Goal: Communication & Community: Answer question/provide support

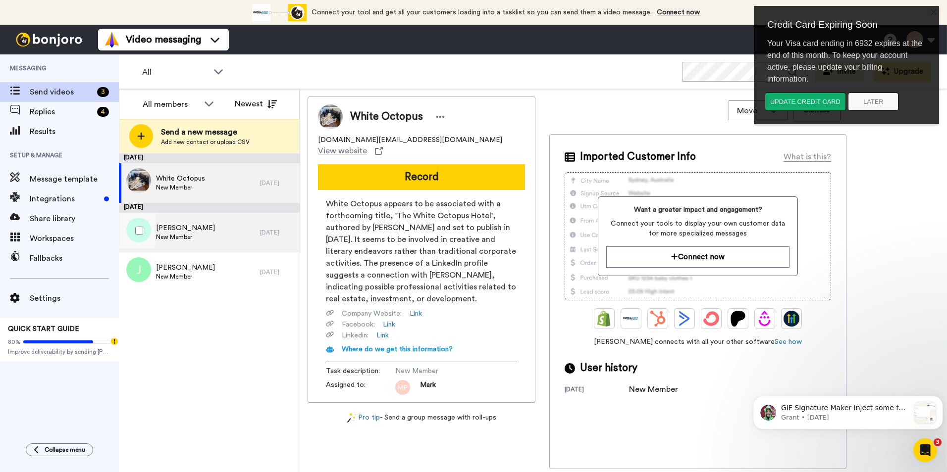
click at [198, 234] on div "Kai Oksanen New Member" at bounding box center [189, 233] width 141 height 40
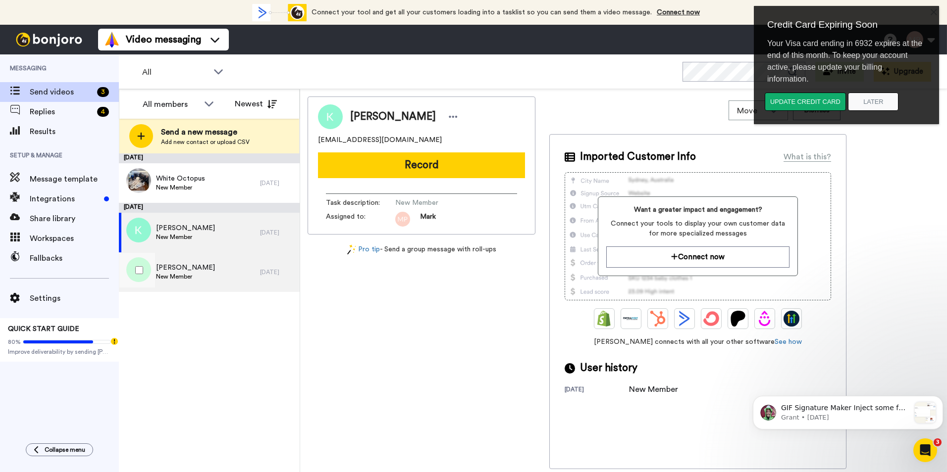
click at [194, 261] on div "Jovo Stokić New Member" at bounding box center [189, 273] width 141 height 40
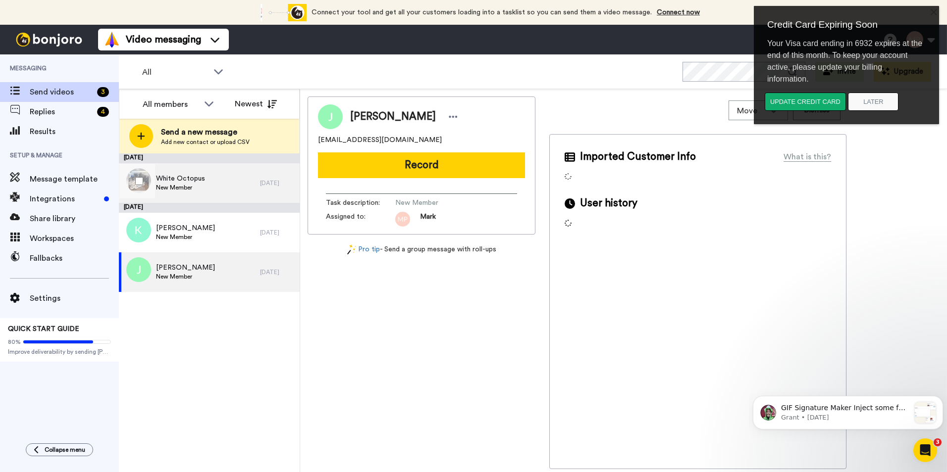
click at [196, 186] on span "New Member" at bounding box center [180, 188] width 49 height 8
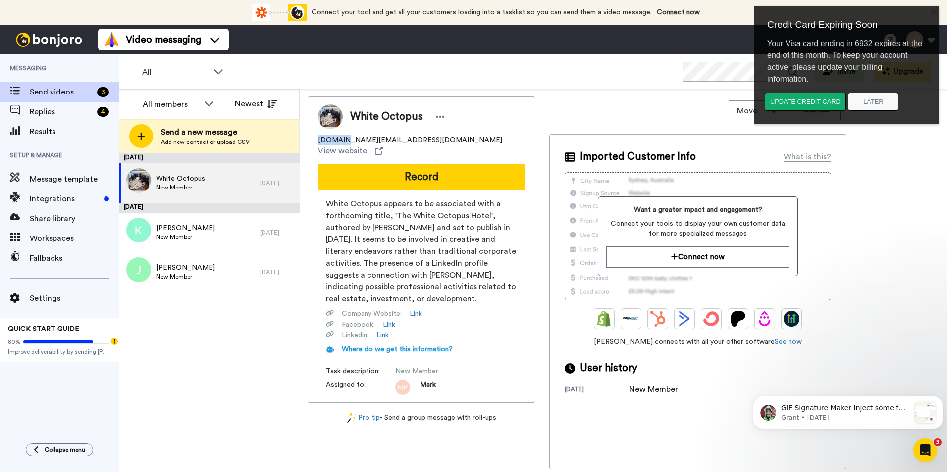
drag, startPoint x: 316, startPoint y: 136, endPoint x: 337, endPoint y: 141, distance: 21.4
click at [337, 141] on div "White Octopus didier.dupont@whiteoctopus.org.uk View website Record White Octop…" at bounding box center [422, 250] width 228 height 307
copy span "didier."
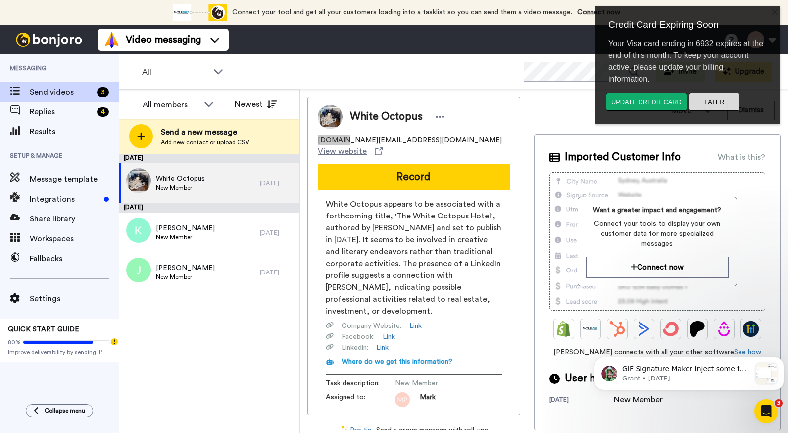
click at [723, 105] on button "Later" at bounding box center [714, 102] width 51 height 18
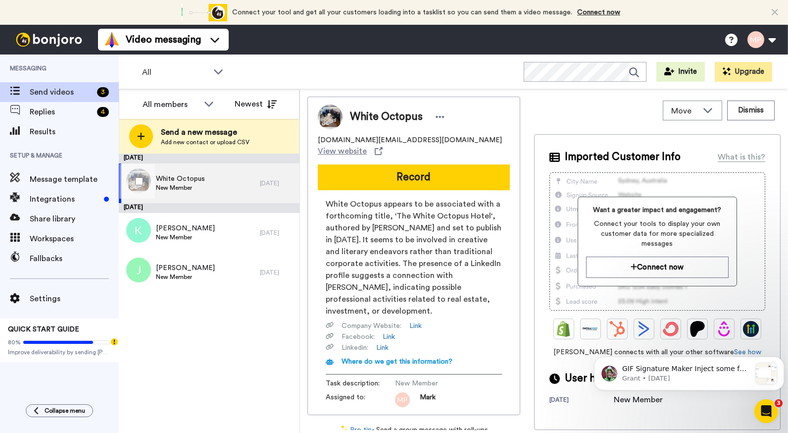
click at [205, 189] on div "White Octopus New Member" at bounding box center [189, 183] width 141 height 40
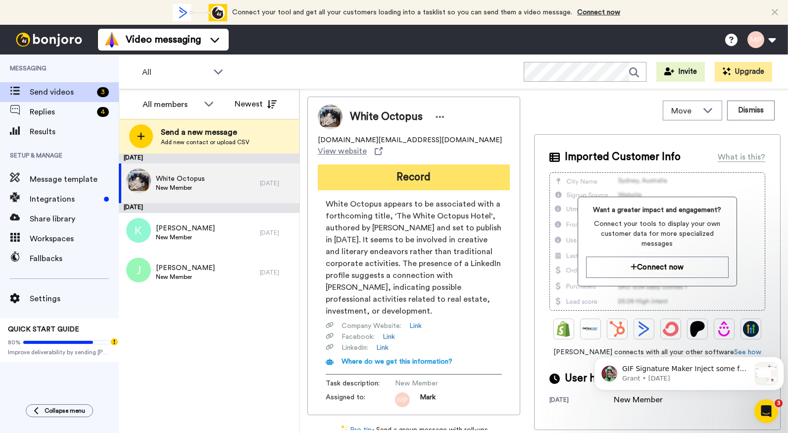
click at [442, 172] on button "Record" at bounding box center [414, 177] width 192 height 26
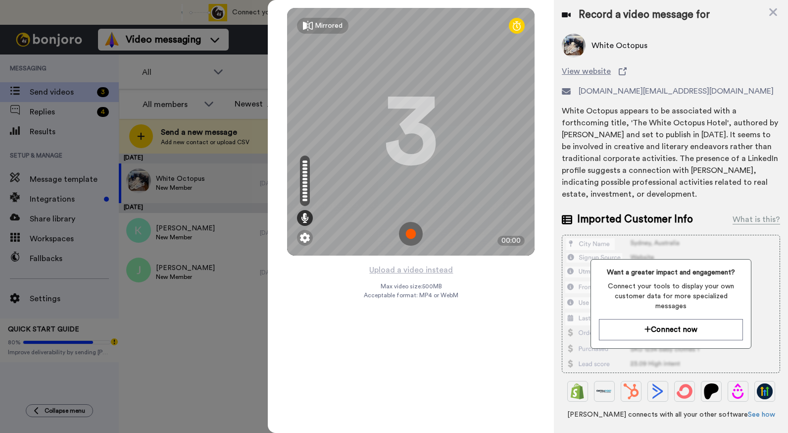
click at [413, 240] on img at bounding box center [411, 234] width 24 height 24
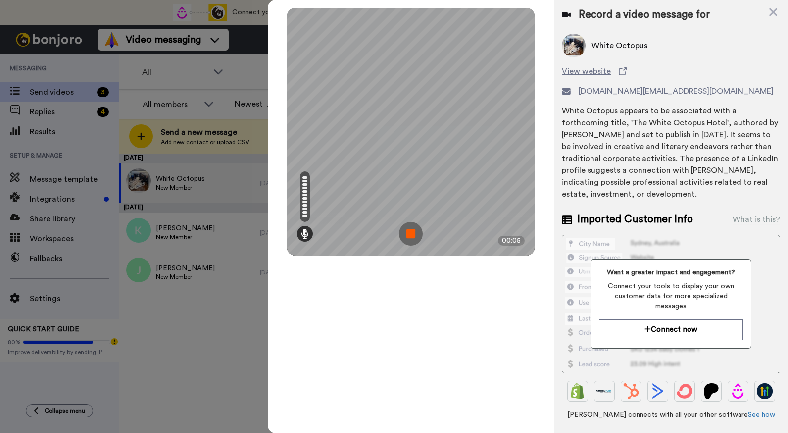
click at [413, 240] on img at bounding box center [411, 234] width 24 height 24
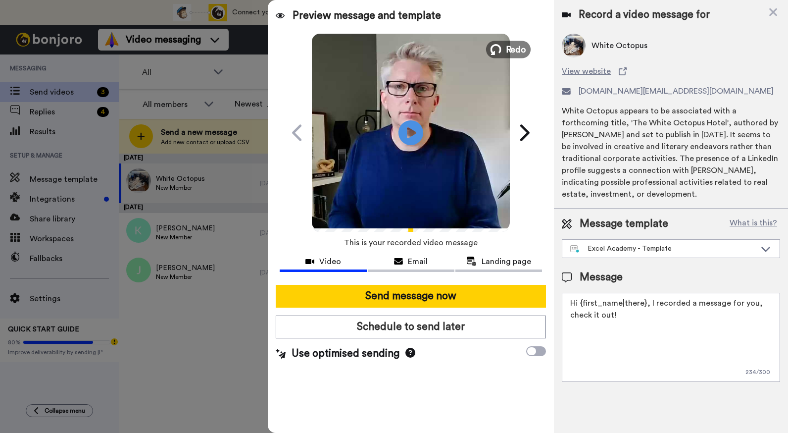
click at [508, 49] on span "Redo" at bounding box center [516, 49] width 21 height 13
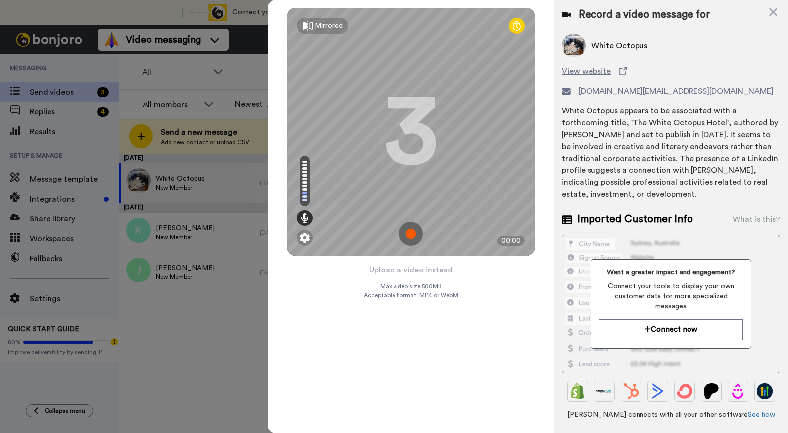
click at [413, 236] on img at bounding box center [411, 234] width 24 height 24
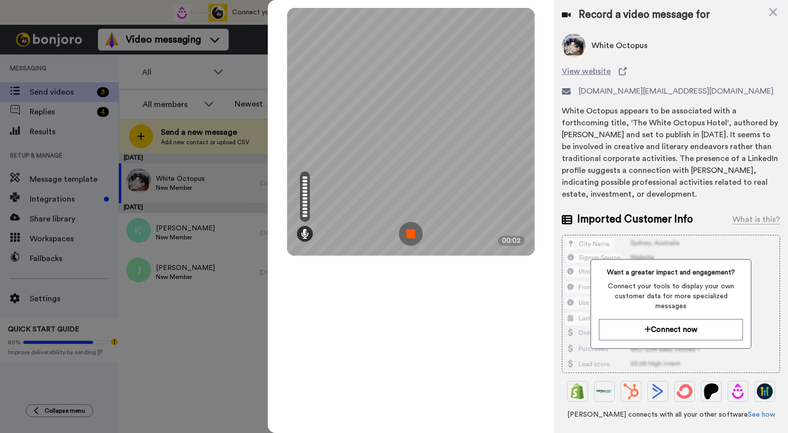
click at [413, 236] on img at bounding box center [411, 234] width 24 height 24
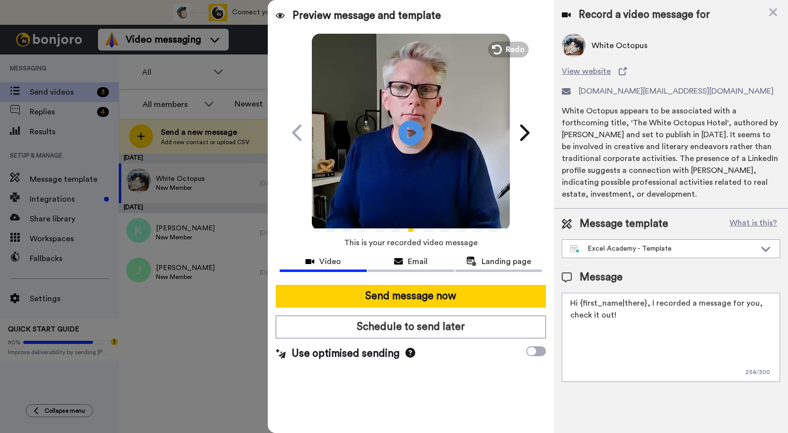
click at [513, 60] on div "Play/Pause" at bounding box center [411, 133] width 248 height 198
click at [514, 49] on span "Redo" at bounding box center [516, 49] width 21 height 13
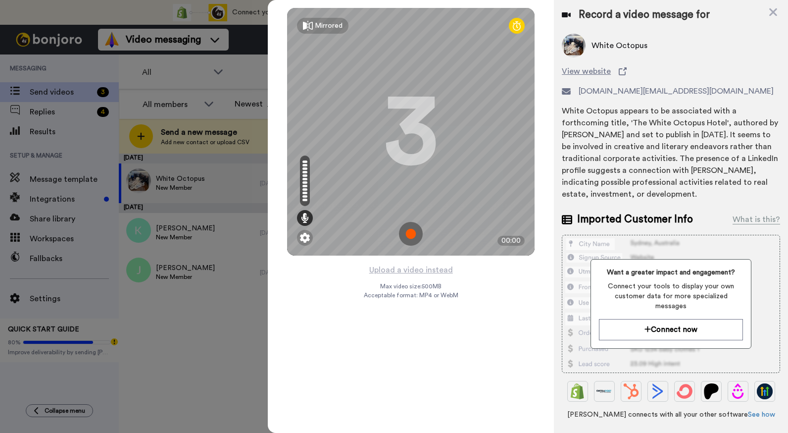
click at [414, 233] on img at bounding box center [411, 234] width 24 height 24
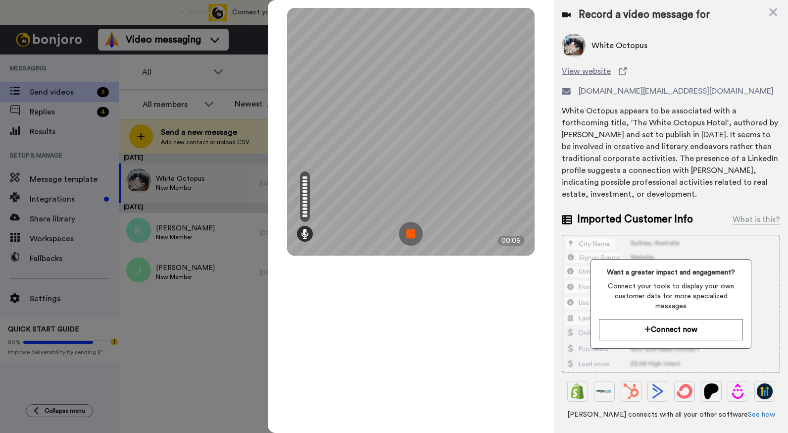
click at [414, 233] on img at bounding box center [411, 234] width 24 height 24
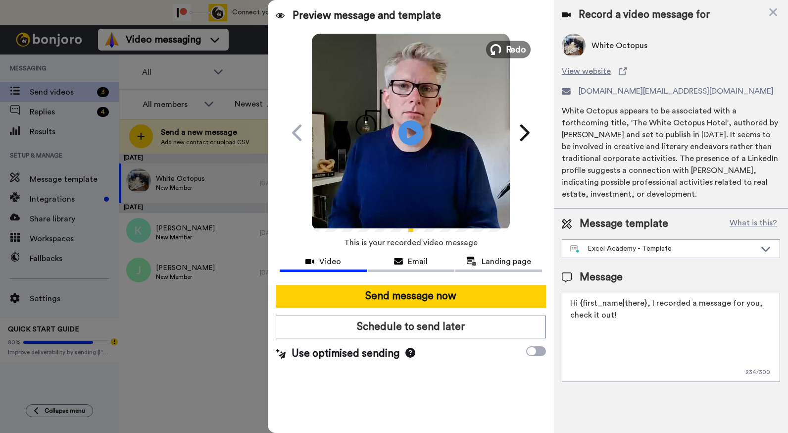
click at [510, 52] on span "Redo" at bounding box center [516, 49] width 21 height 13
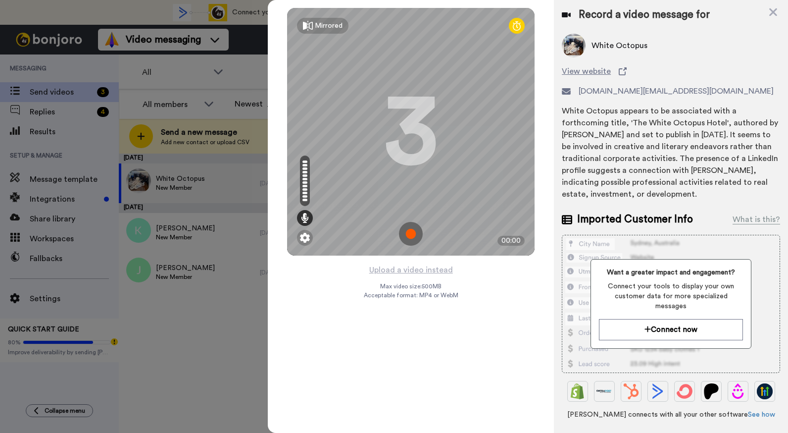
click at [415, 225] on img at bounding box center [411, 234] width 24 height 24
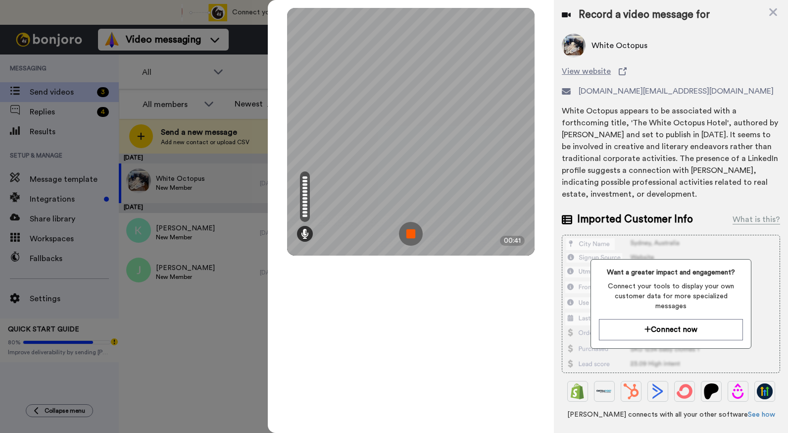
click at [415, 225] on img at bounding box center [411, 234] width 24 height 24
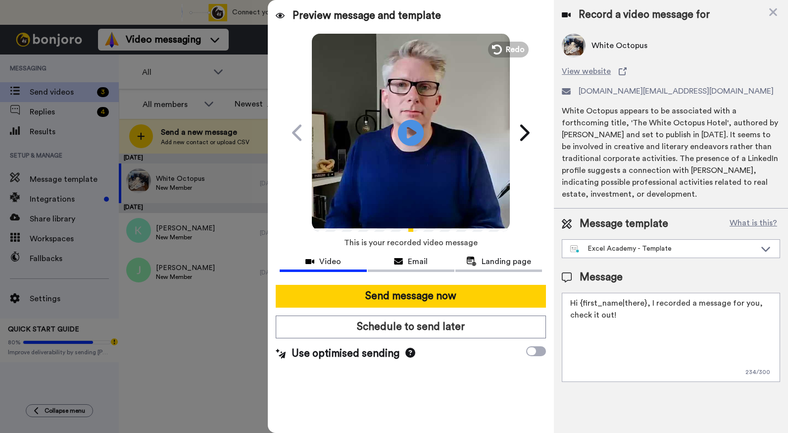
click at [419, 137] on icon at bounding box center [411, 132] width 26 height 26
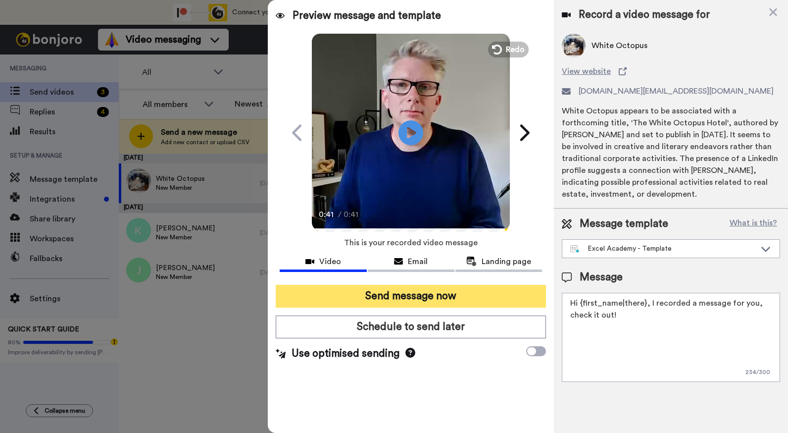
click at [422, 296] on button "Send message now" at bounding box center [411, 296] width 270 height 23
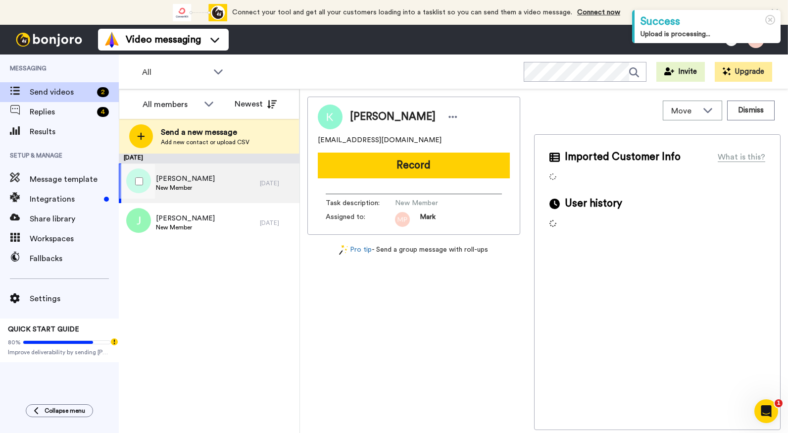
click at [204, 190] on div "Kai Oksanen New Member" at bounding box center [189, 183] width 141 height 40
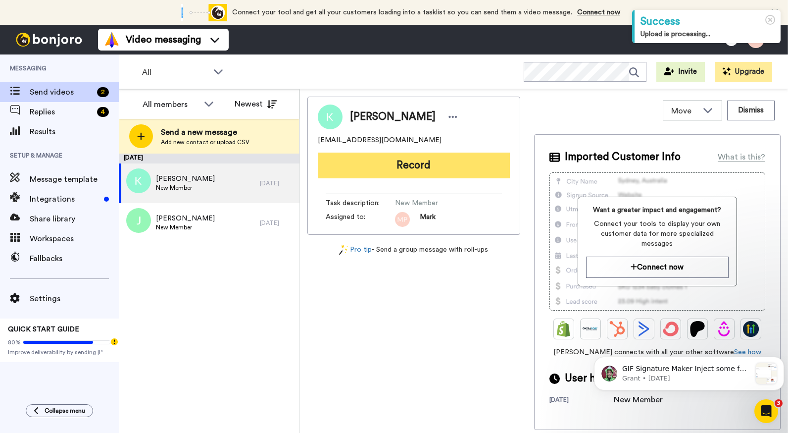
click at [375, 173] on button "Record" at bounding box center [414, 166] width 192 height 26
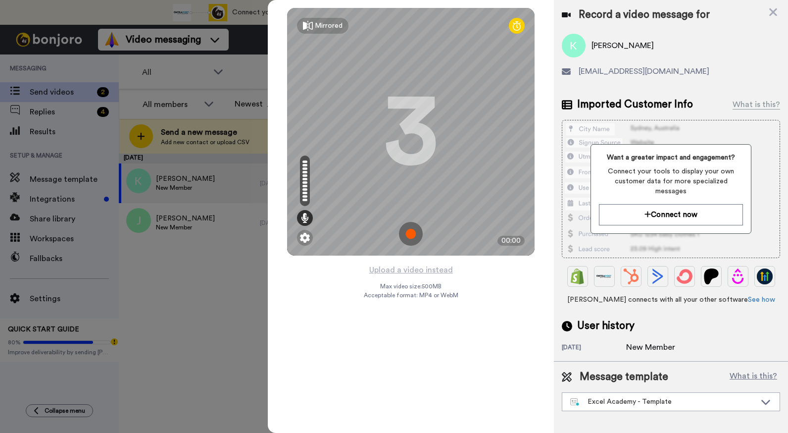
click at [414, 240] on img at bounding box center [411, 234] width 24 height 24
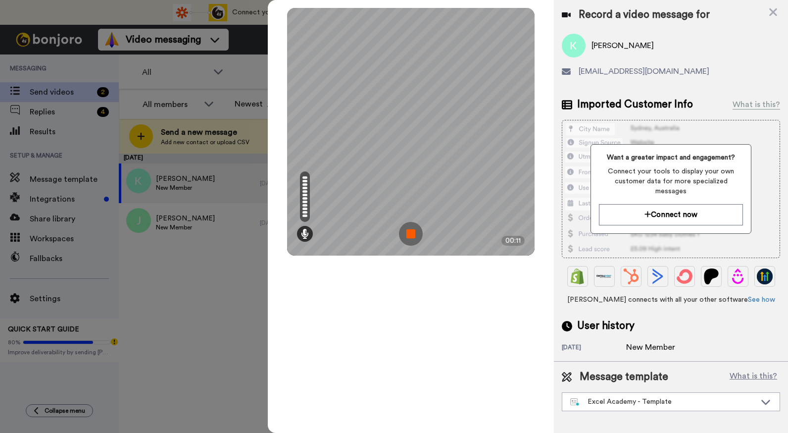
click at [414, 240] on img at bounding box center [411, 234] width 24 height 24
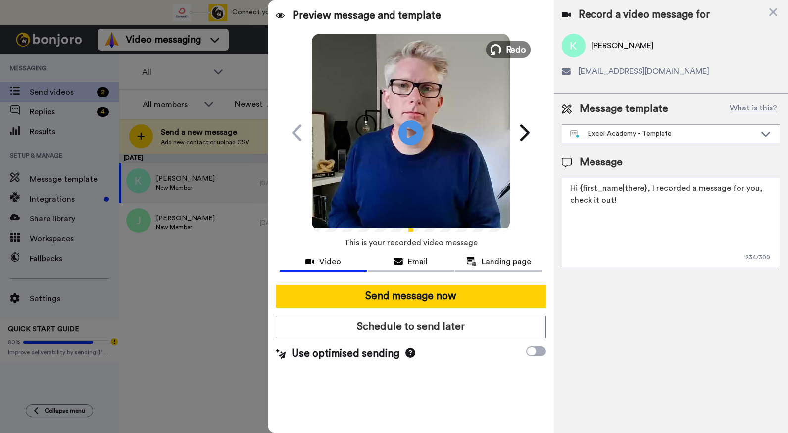
click at [516, 52] on span "Redo" at bounding box center [516, 49] width 21 height 13
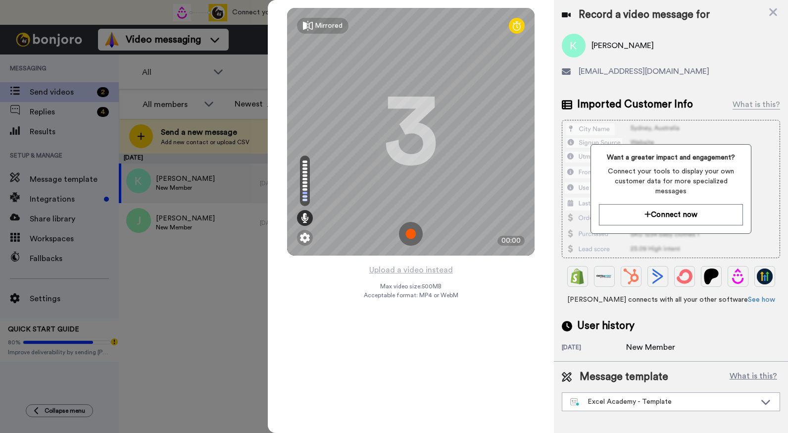
click at [408, 233] on img at bounding box center [411, 234] width 24 height 24
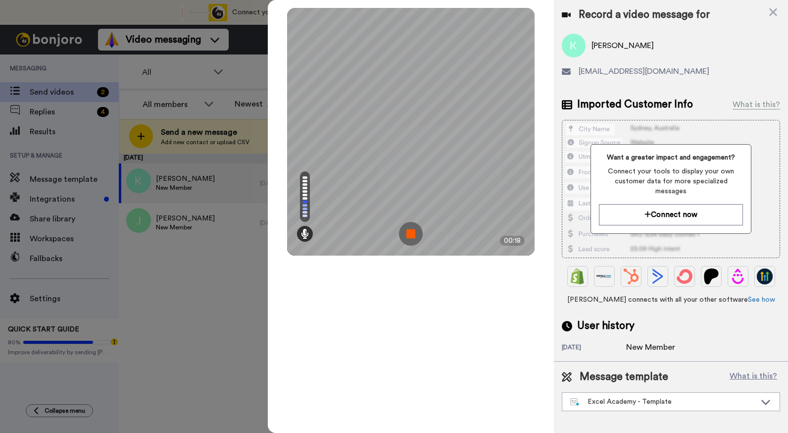
click at [408, 233] on img at bounding box center [411, 234] width 24 height 24
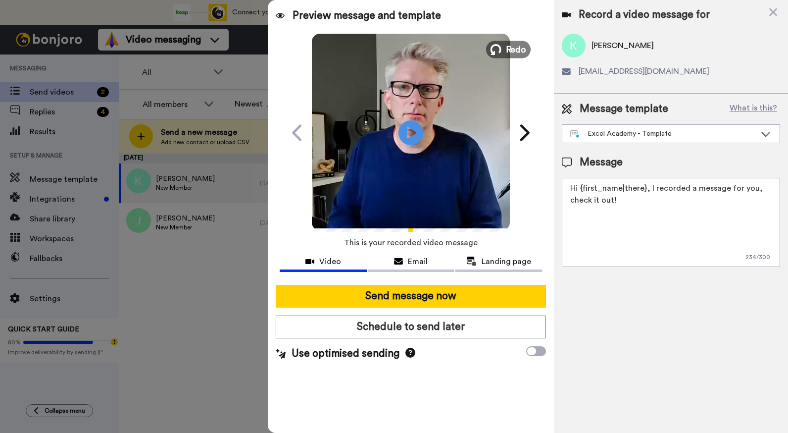
click at [520, 47] on span "Redo" at bounding box center [516, 49] width 21 height 13
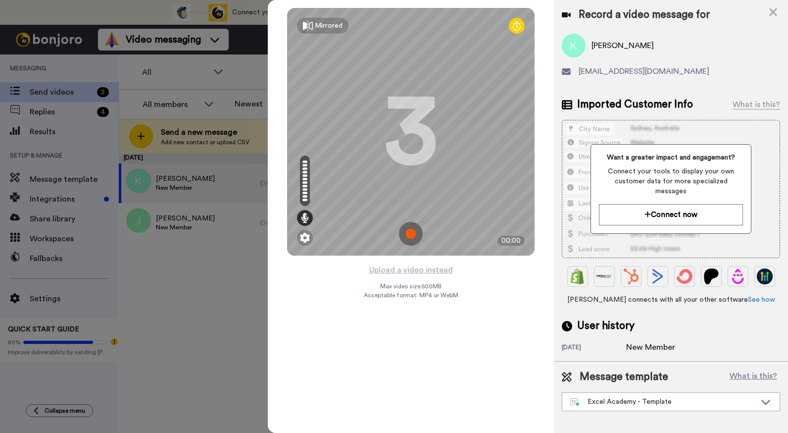
click at [418, 234] on img at bounding box center [411, 234] width 24 height 24
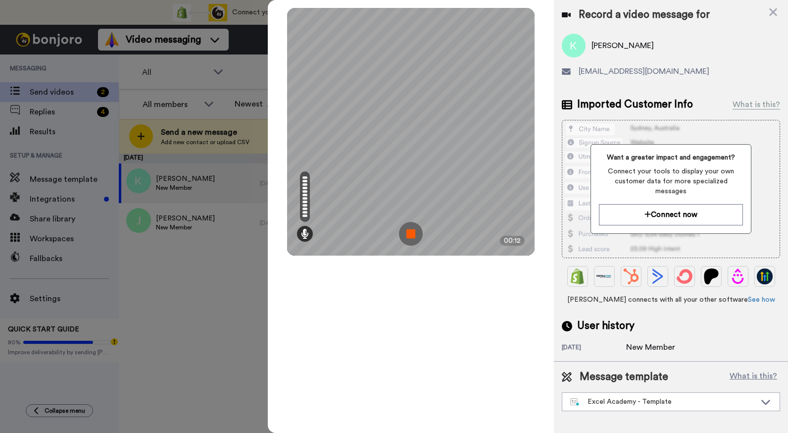
click at [418, 234] on img at bounding box center [411, 234] width 24 height 24
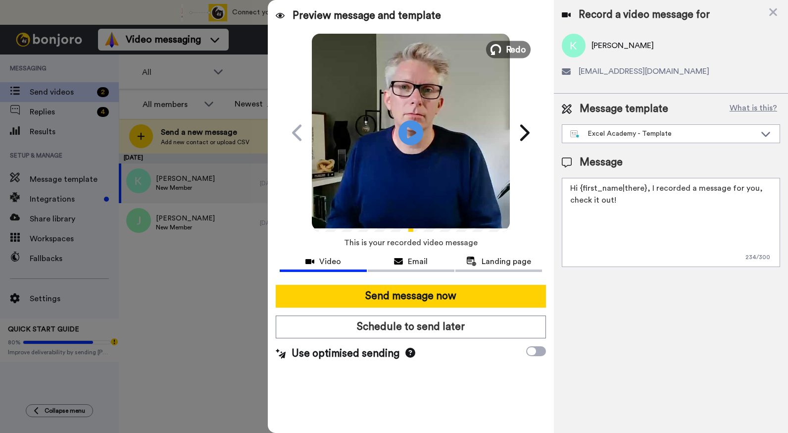
click at [519, 47] on span "Redo" at bounding box center [516, 49] width 21 height 13
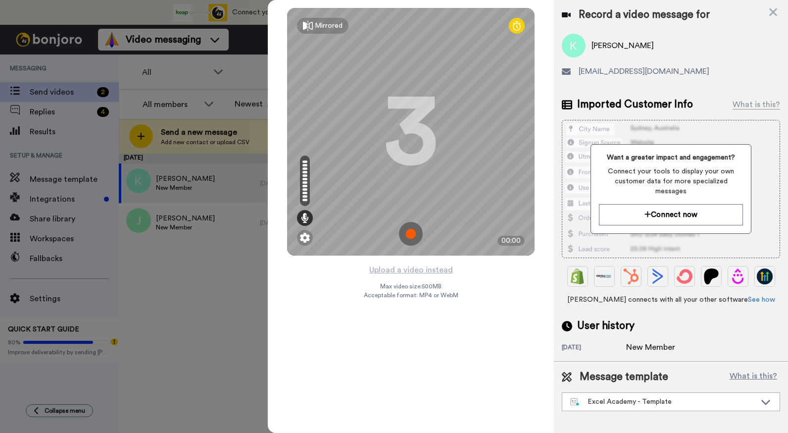
click at [417, 234] on img at bounding box center [411, 234] width 24 height 24
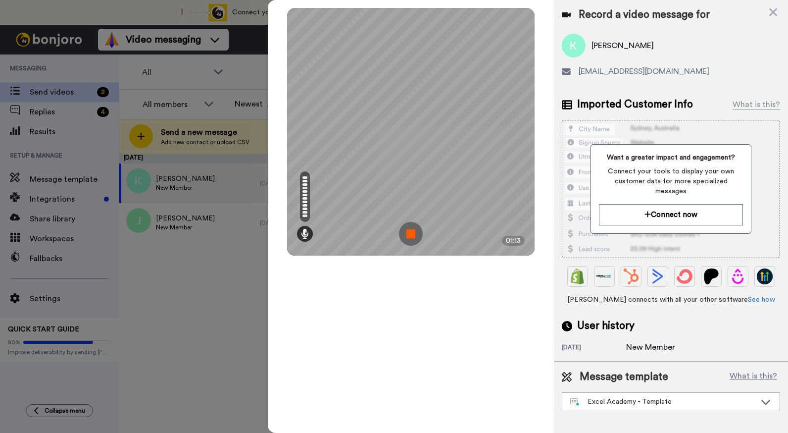
click at [417, 234] on img at bounding box center [411, 234] width 24 height 24
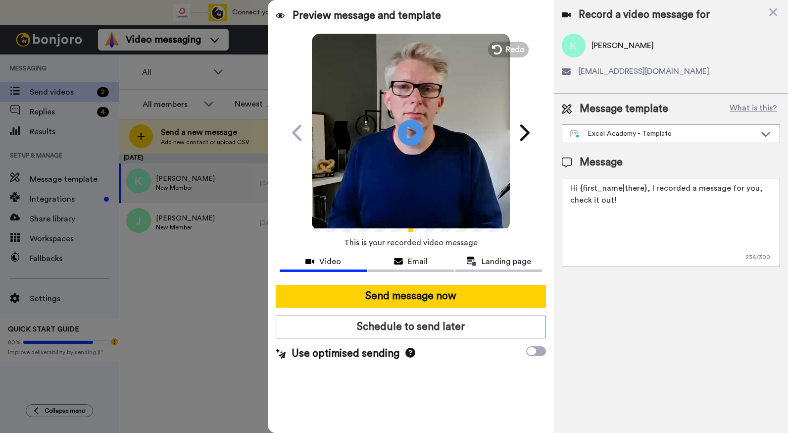
click at [412, 141] on icon at bounding box center [411, 132] width 26 height 26
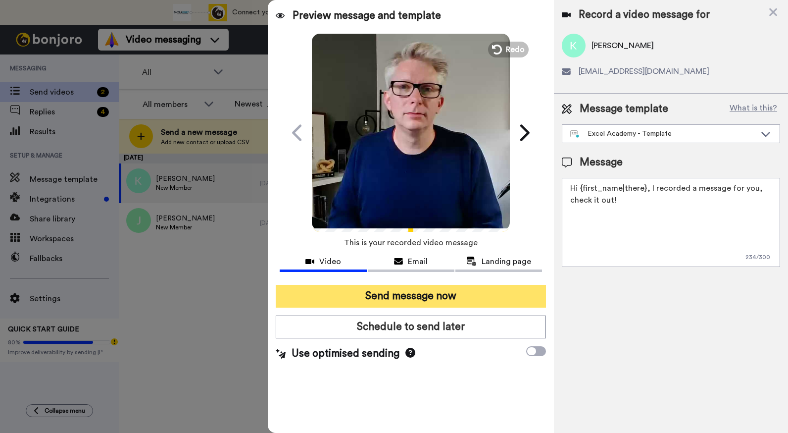
click at [439, 298] on button "Send message now" at bounding box center [411, 296] width 270 height 23
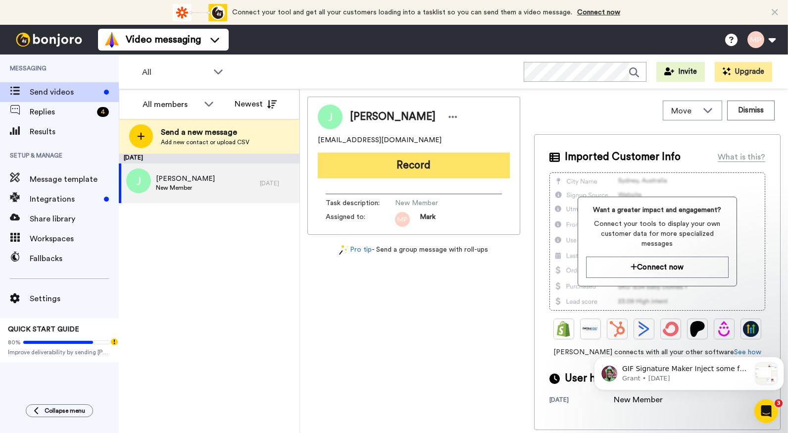
click at [419, 169] on button "Record" at bounding box center [414, 166] width 192 height 26
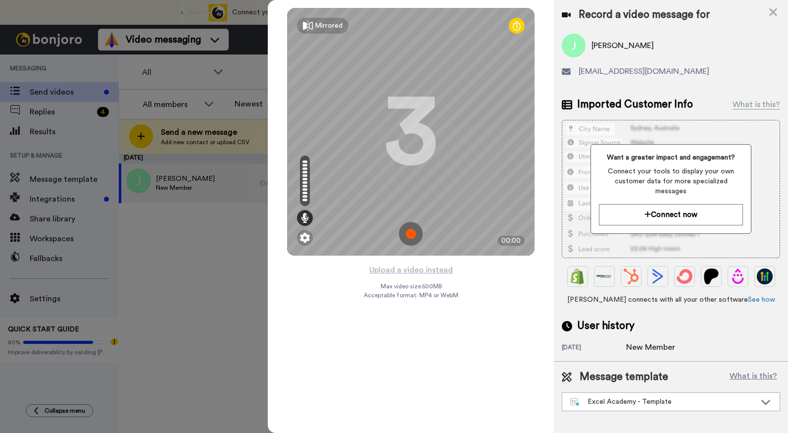
click at [413, 237] on img at bounding box center [411, 234] width 24 height 24
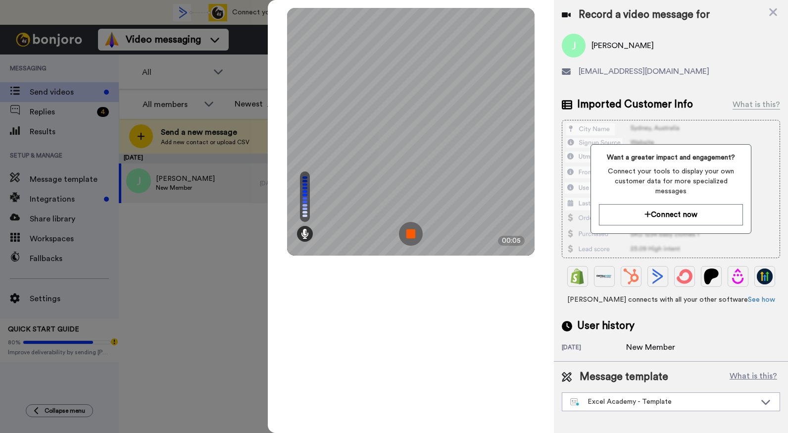
click at [413, 236] on img at bounding box center [411, 234] width 24 height 24
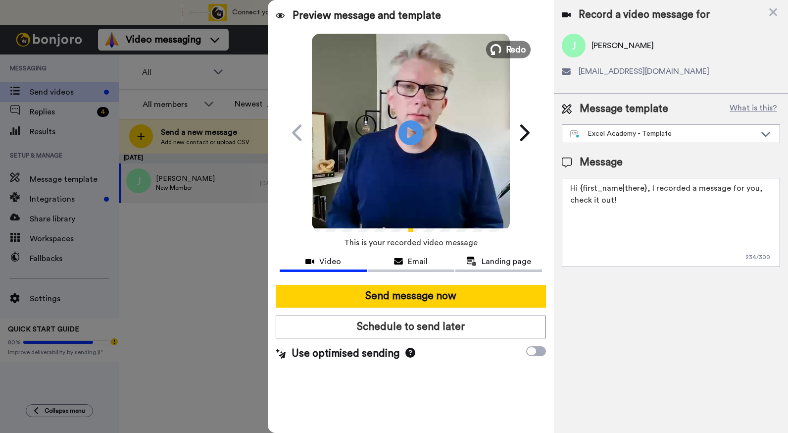
click at [512, 47] on span "Redo" at bounding box center [516, 49] width 21 height 13
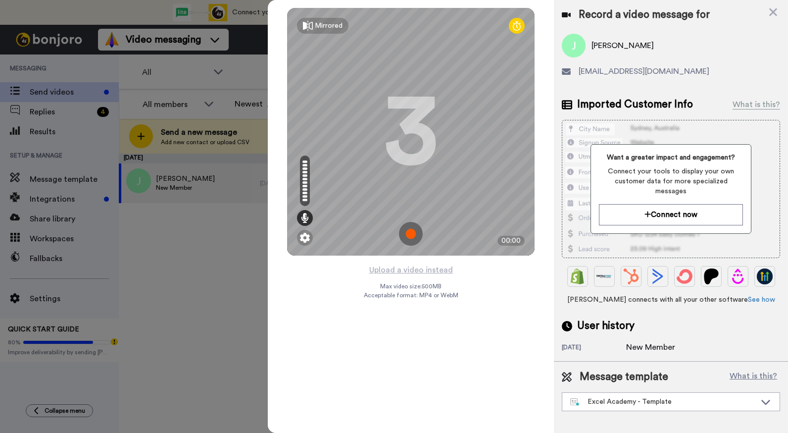
click at [412, 231] on img at bounding box center [411, 234] width 24 height 24
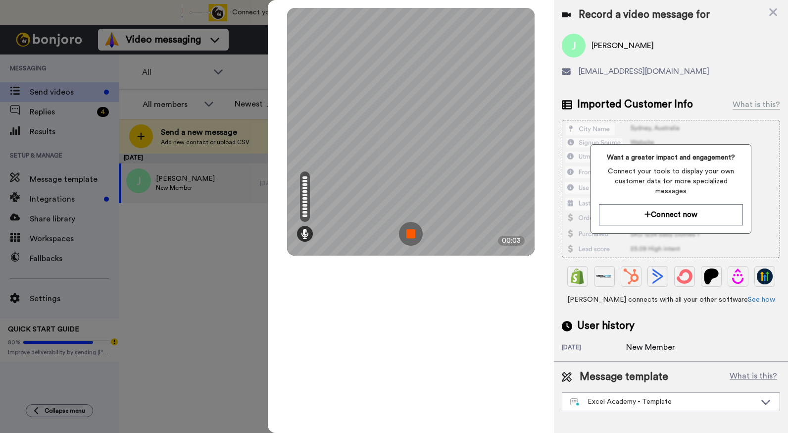
click at [412, 230] on img at bounding box center [411, 234] width 24 height 24
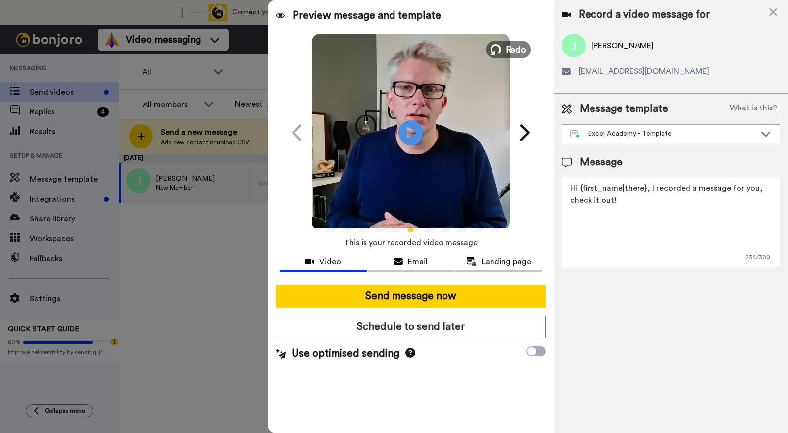
click at [513, 50] on span "Redo" at bounding box center [516, 49] width 21 height 13
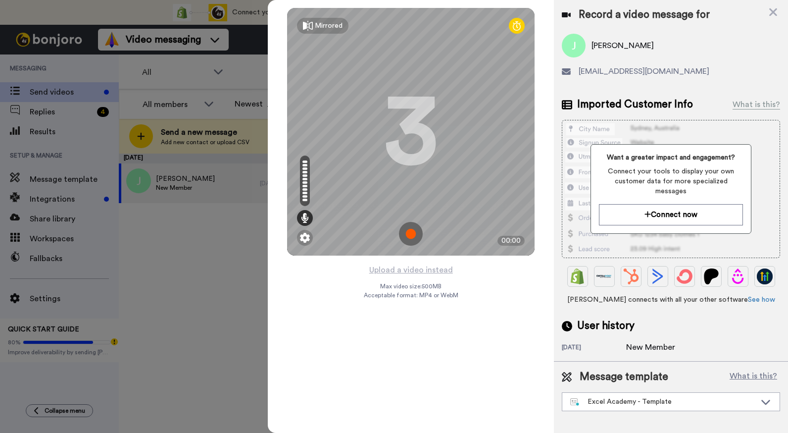
click at [410, 238] on img at bounding box center [411, 234] width 24 height 24
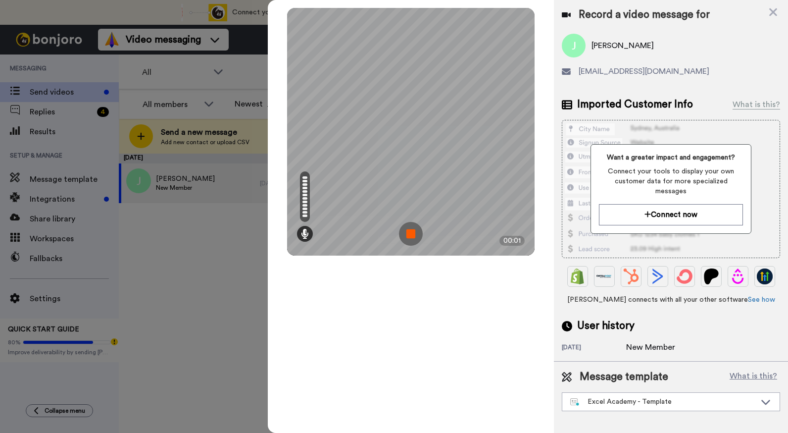
click at [414, 237] on img at bounding box center [411, 234] width 24 height 24
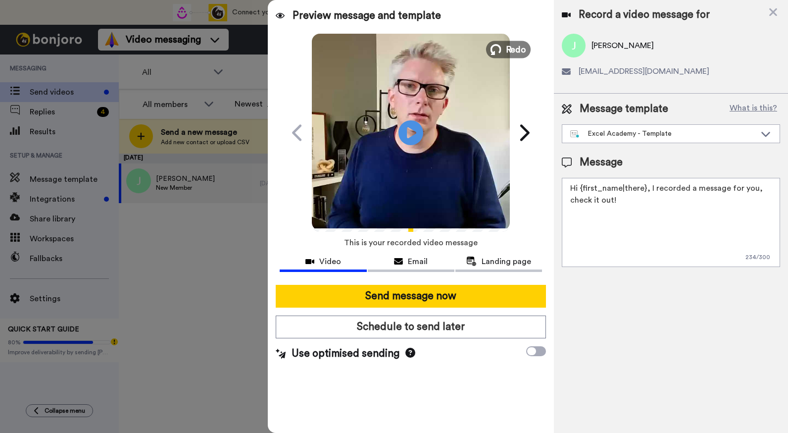
click at [505, 44] on button "Redo" at bounding box center [508, 49] width 45 height 17
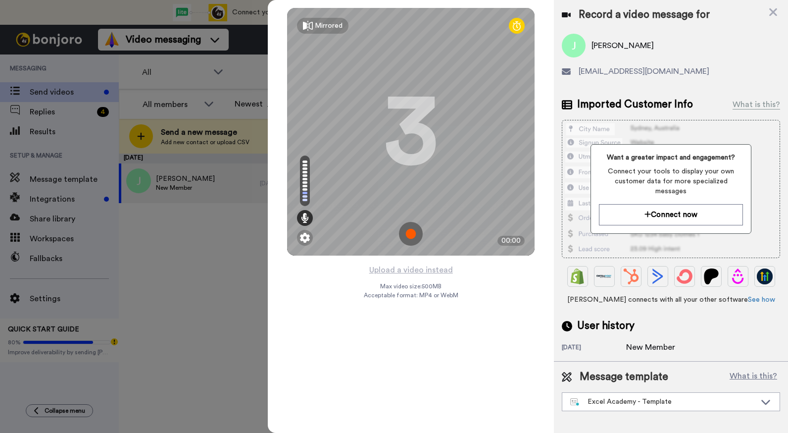
click at [417, 236] on img at bounding box center [411, 234] width 24 height 24
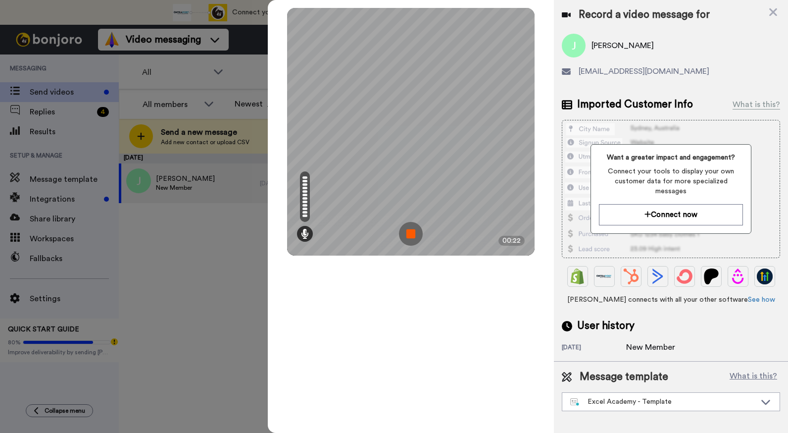
click at [417, 236] on img at bounding box center [411, 234] width 24 height 24
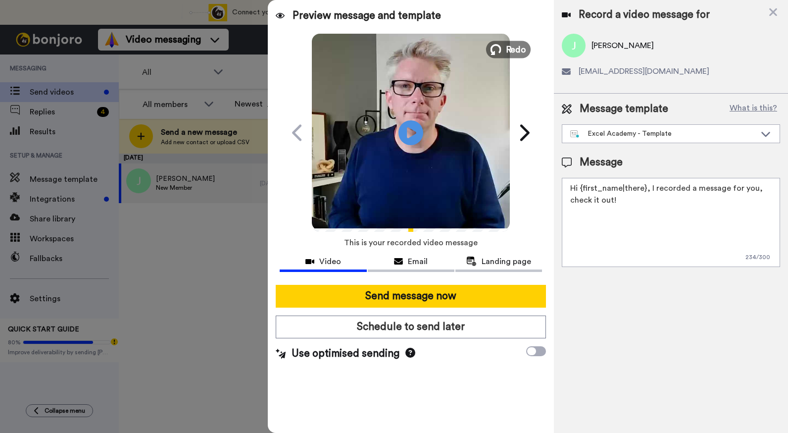
click at [522, 48] on span "Redo" at bounding box center [516, 49] width 21 height 13
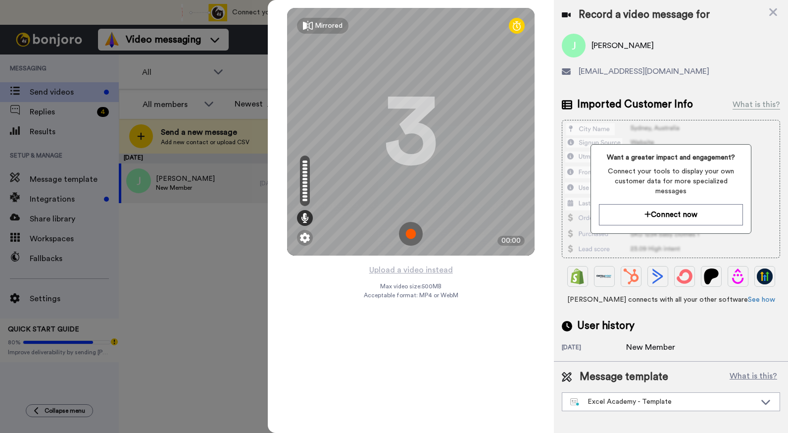
click at [413, 234] on img at bounding box center [411, 234] width 24 height 24
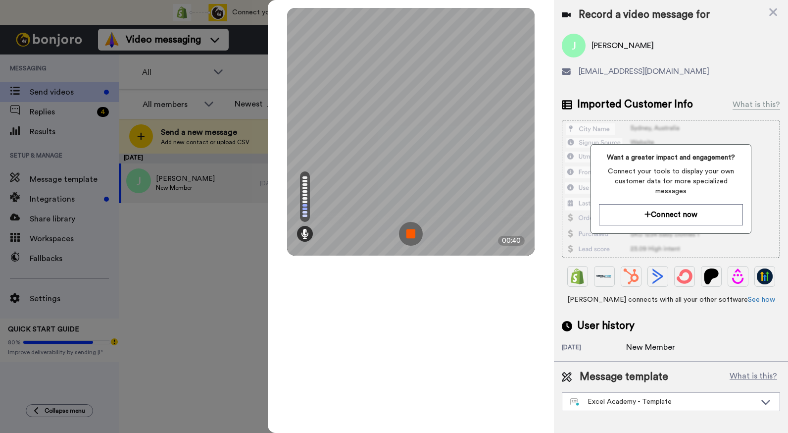
click at [412, 236] on img at bounding box center [411, 234] width 24 height 24
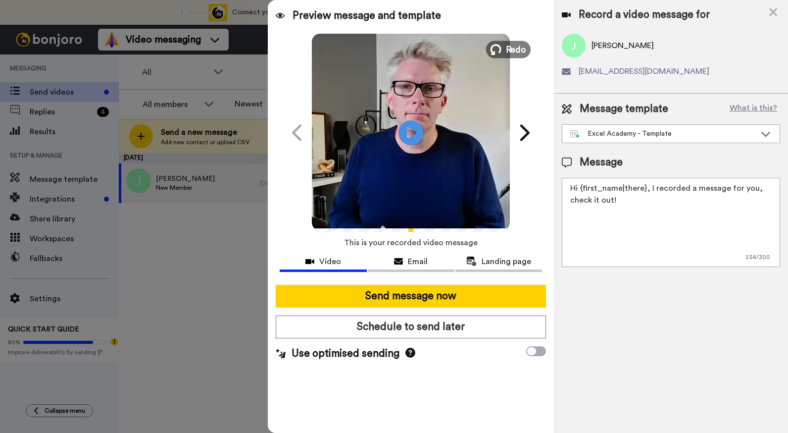
click at [506, 48] on button "Redo" at bounding box center [508, 49] width 45 height 17
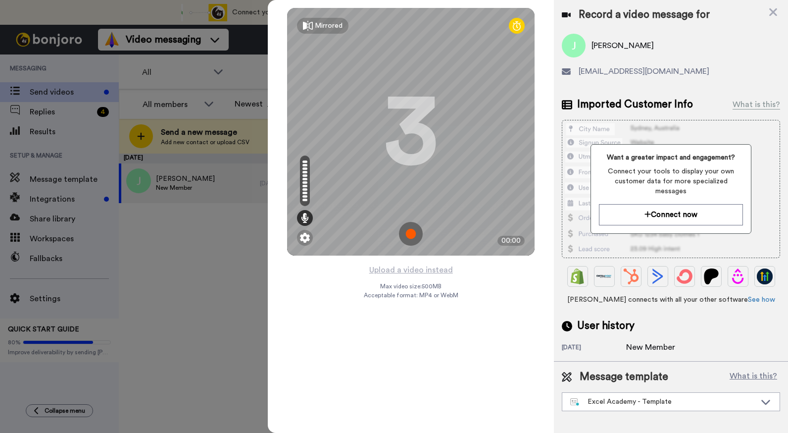
click at [419, 236] on img at bounding box center [411, 234] width 24 height 24
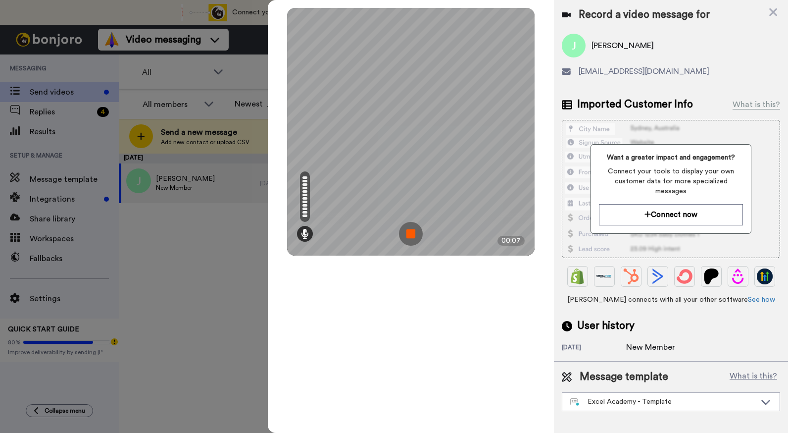
click at [414, 236] on img at bounding box center [411, 234] width 24 height 24
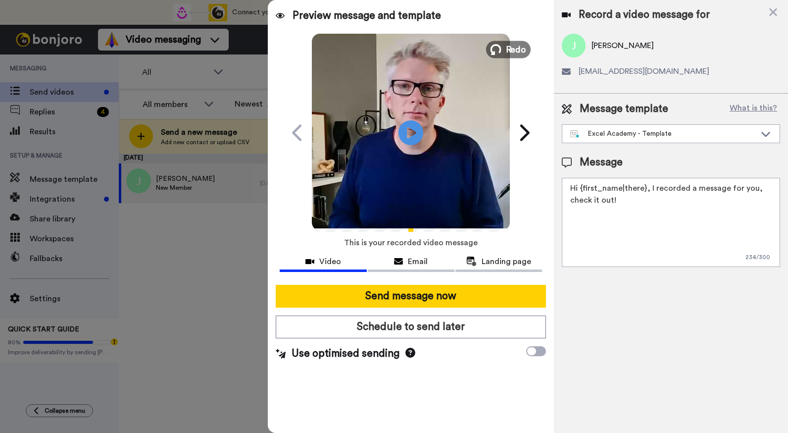
click at [506, 50] on button "Redo" at bounding box center [508, 49] width 45 height 17
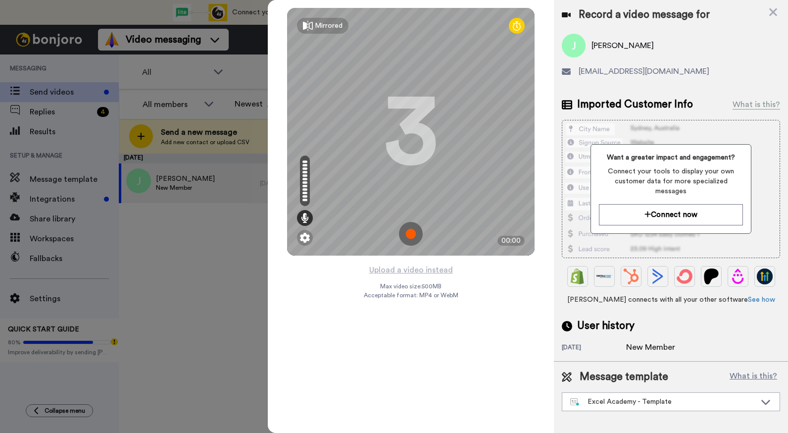
click at [413, 238] on img at bounding box center [411, 234] width 24 height 24
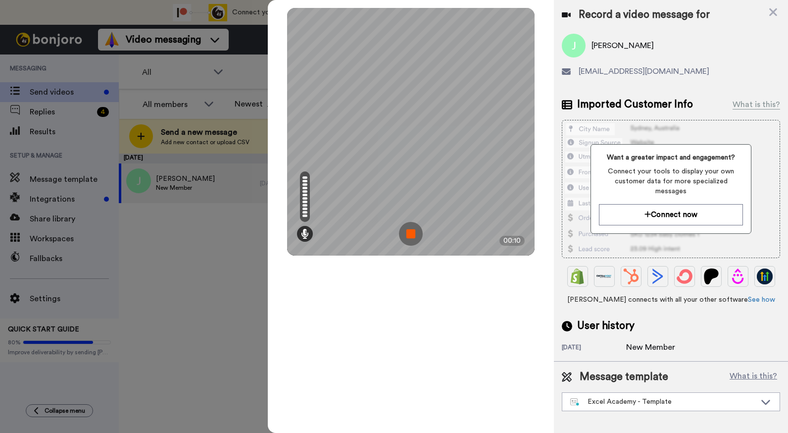
click at [413, 237] on img at bounding box center [411, 234] width 24 height 24
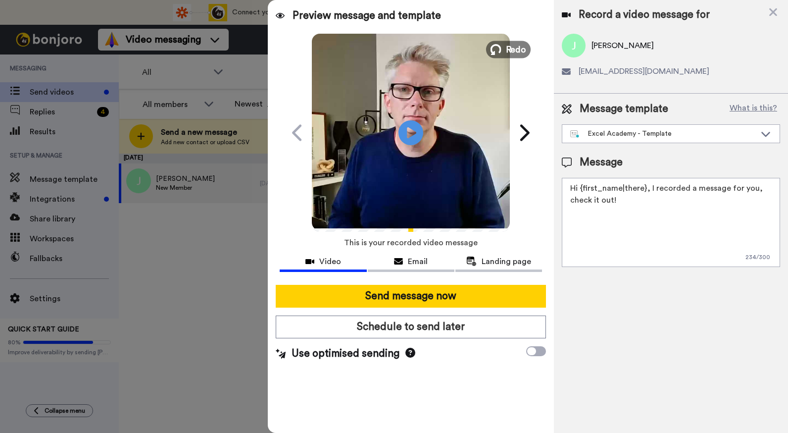
click at [512, 48] on span "Redo" at bounding box center [516, 49] width 21 height 13
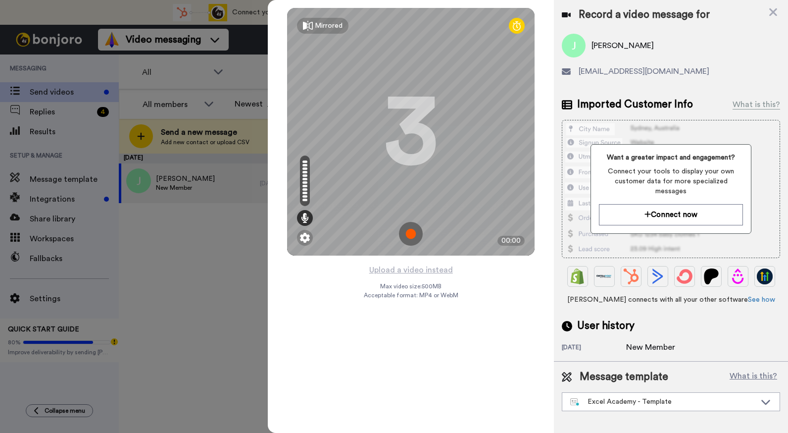
click at [409, 237] on img at bounding box center [411, 234] width 24 height 24
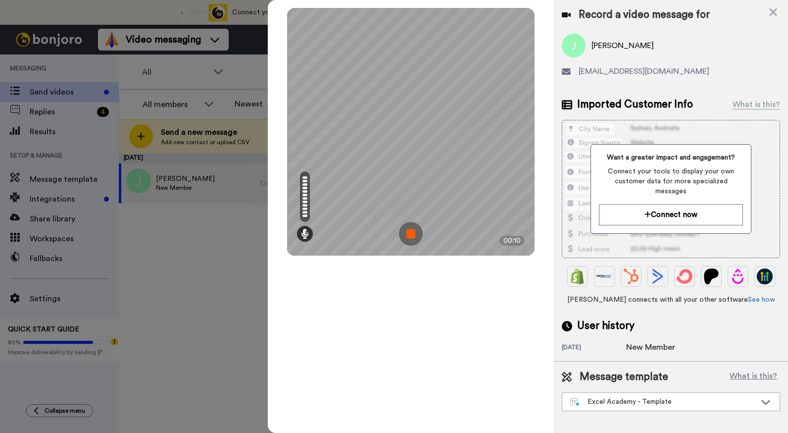
click at [415, 241] on img at bounding box center [411, 234] width 24 height 24
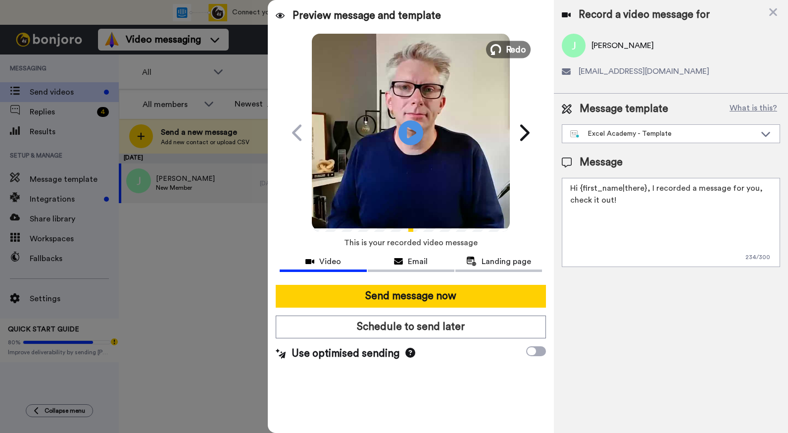
click at [509, 51] on span "Redo" at bounding box center [516, 49] width 21 height 13
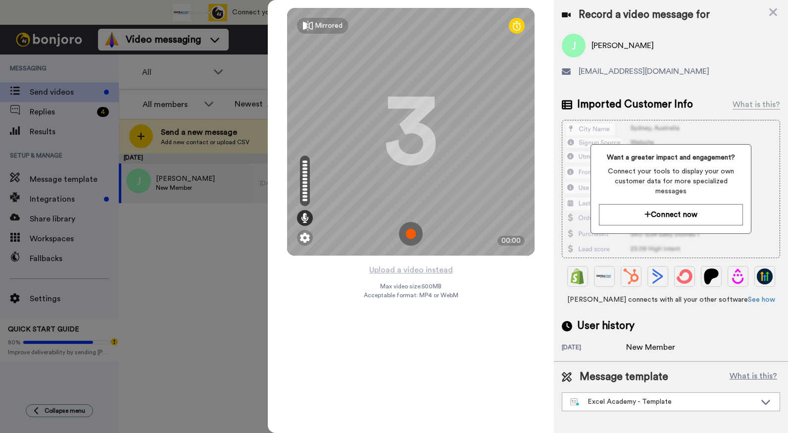
click at [417, 228] on img at bounding box center [411, 234] width 24 height 24
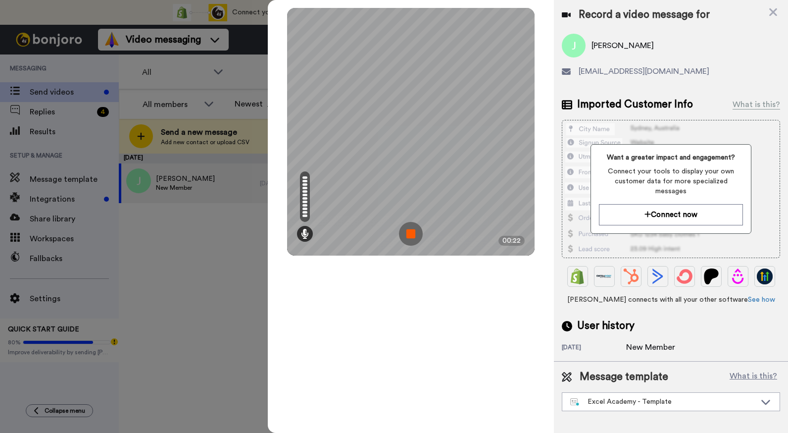
click at [417, 225] on img at bounding box center [411, 234] width 24 height 24
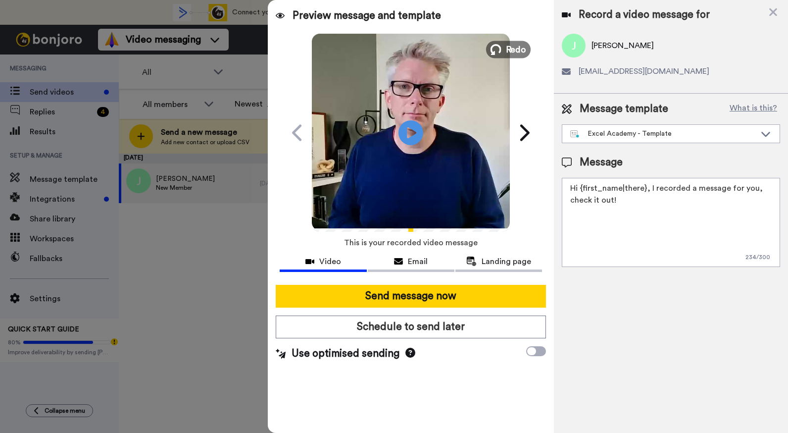
click at [505, 52] on button "Redo" at bounding box center [508, 49] width 45 height 17
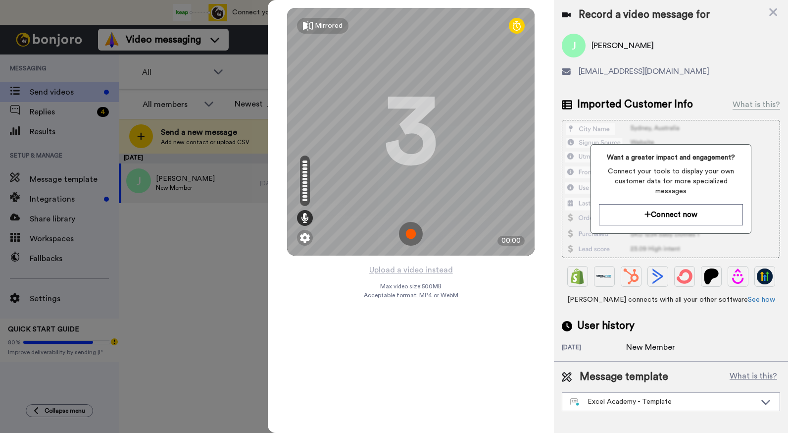
click at [414, 234] on img at bounding box center [411, 234] width 24 height 24
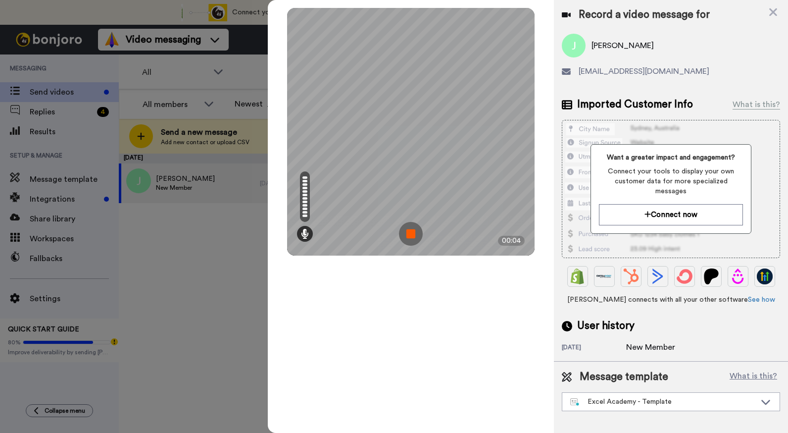
click at [414, 234] on img at bounding box center [411, 234] width 24 height 24
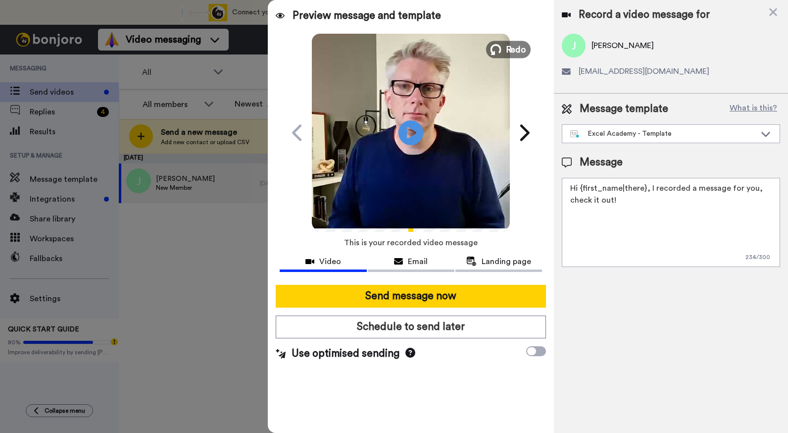
click at [514, 55] on span "Redo" at bounding box center [516, 49] width 21 height 13
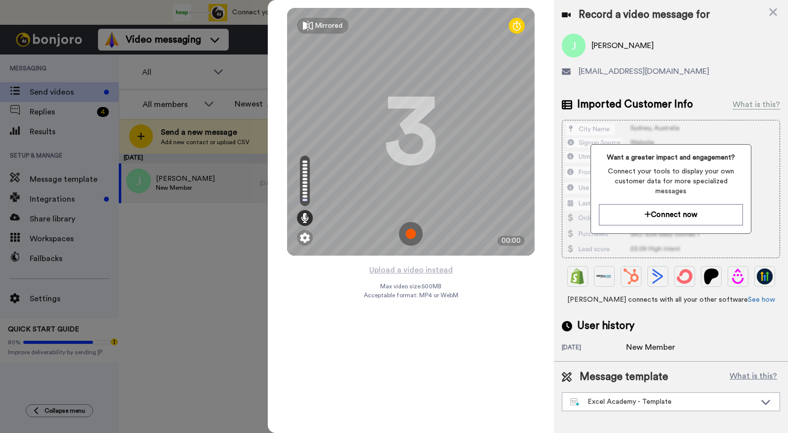
click at [407, 234] on img at bounding box center [411, 234] width 24 height 24
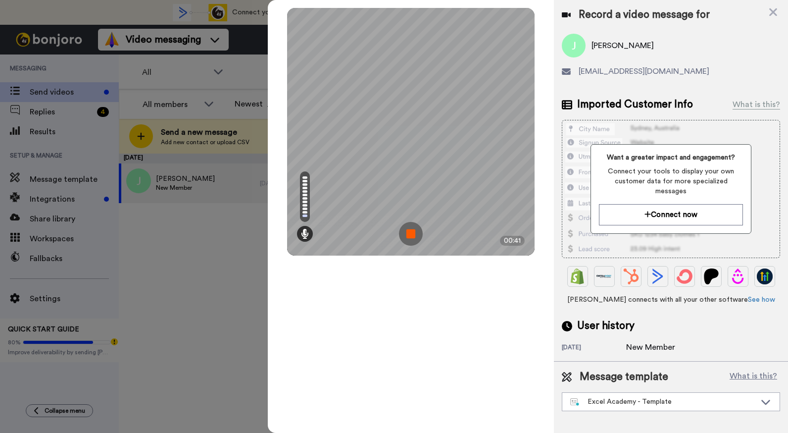
click at [408, 234] on img at bounding box center [411, 234] width 24 height 24
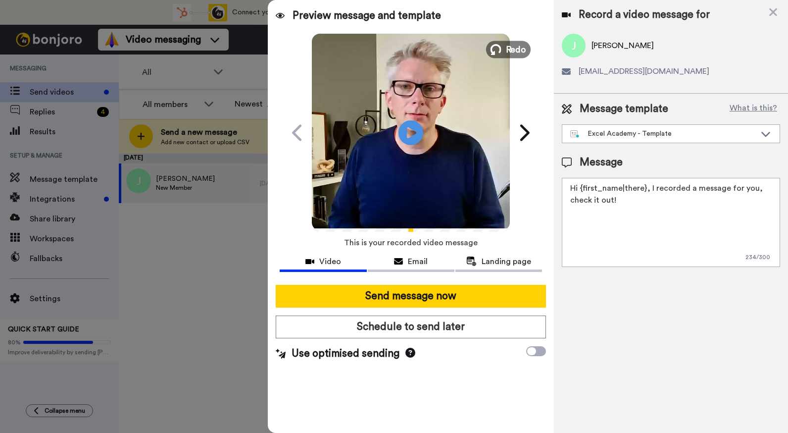
click at [513, 49] on span "Redo" at bounding box center [516, 49] width 21 height 13
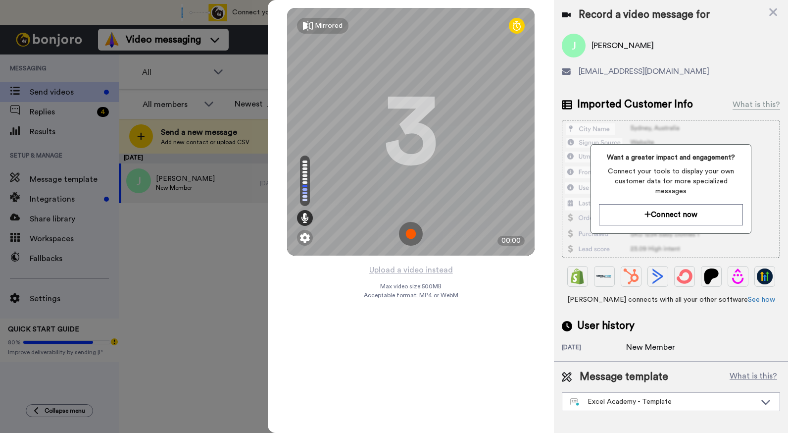
click at [414, 236] on img at bounding box center [411, 234] width 24 height 24
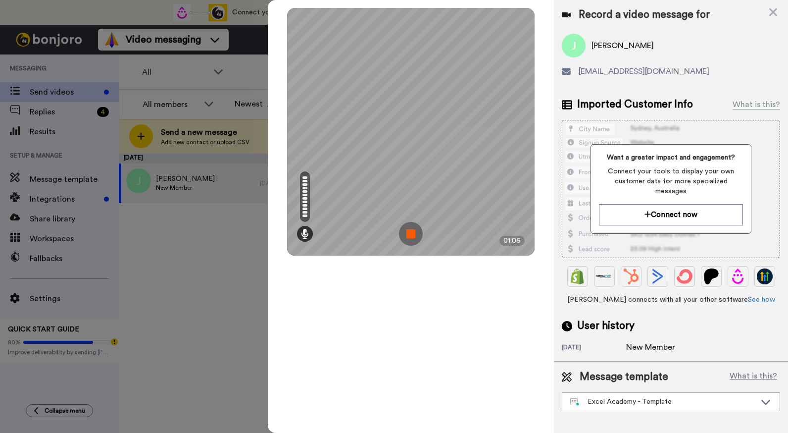
click at [414, 236] on img at bounding box center [411, 234] width 24 height 24
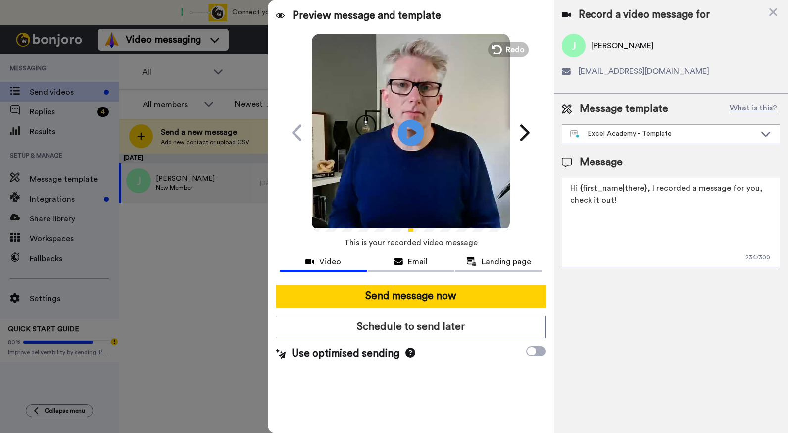
click at [408, 140] on icon at bounding box center [411, 132] width 26 height 26
click at [524, 135] on icon at bounding box center [525, 132] width 9 height 16
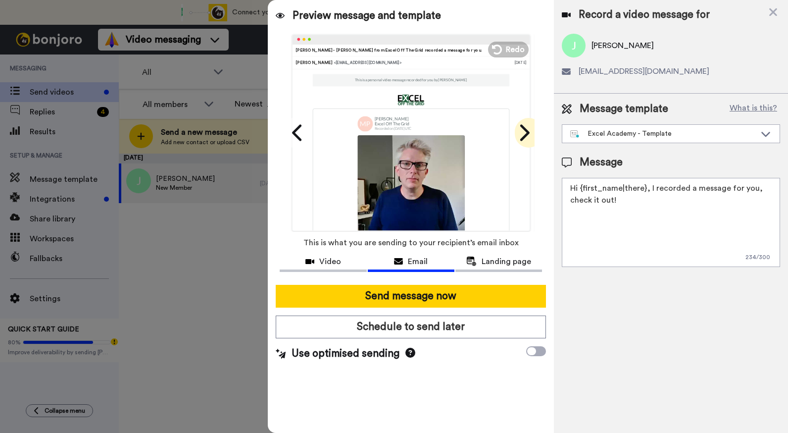
click at [524, 135] on icon at bounding box center [525, 132] width 9 height 16
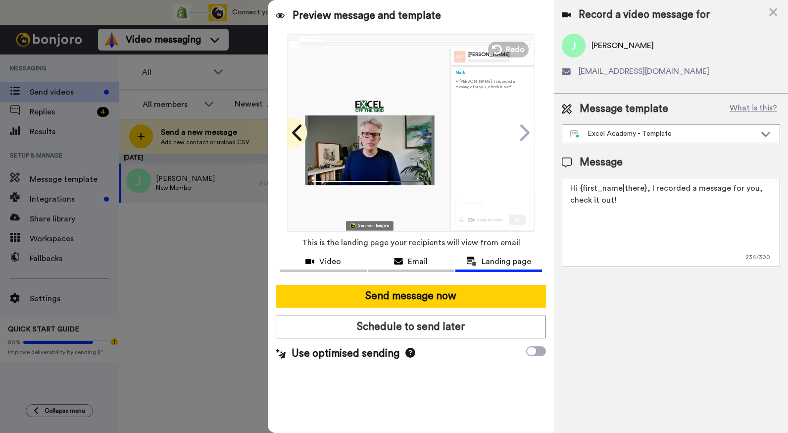
click at [298, 135] on icon at bounding box center [298, 132] width 16 height 19
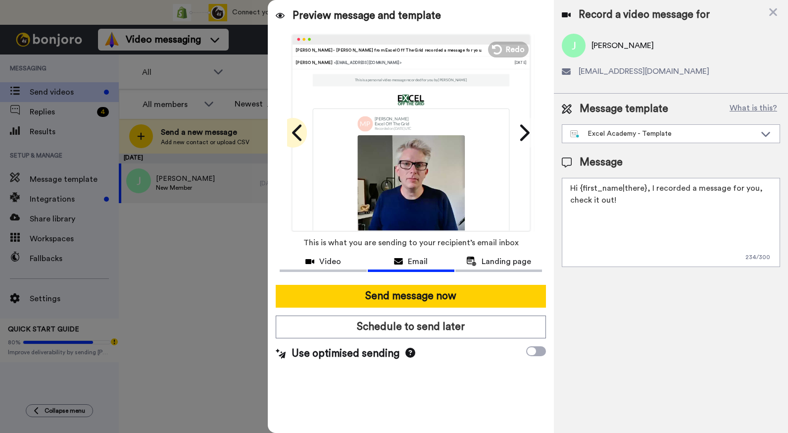
click at [298, 135] on icon at bounding box center [298, 132] width 16 height 19
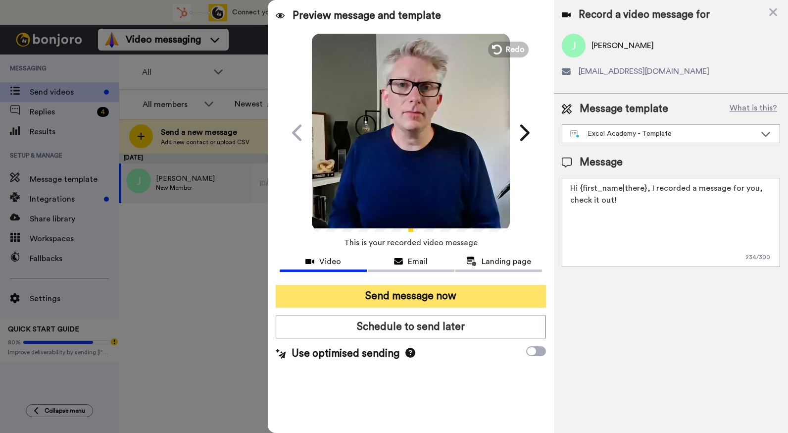
click at [431, 299] on button "Send message now" at bounding box center [411, 296] width 270 height 23
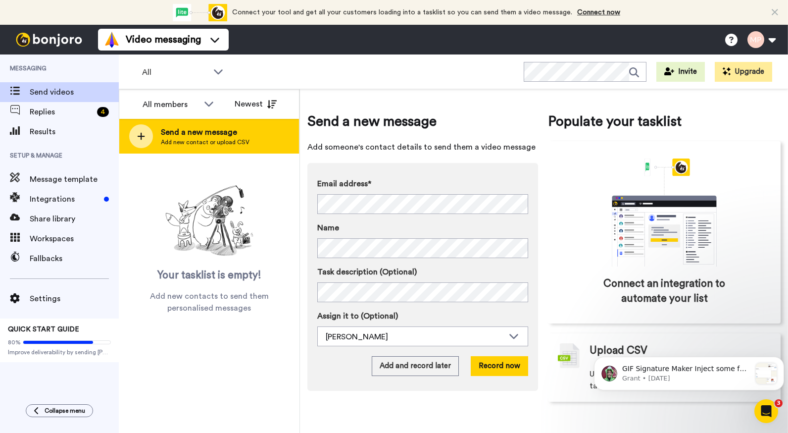
click at [194, 136] on span "Send a new message" at bounding box center [205, 132] width 89 height 12
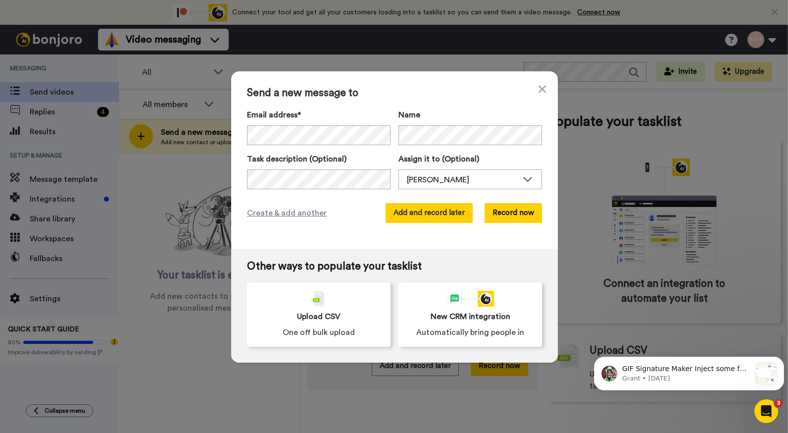
click at [415, 213] on button "Add and record later" at bounding box center [429, 213] width 87 height 20
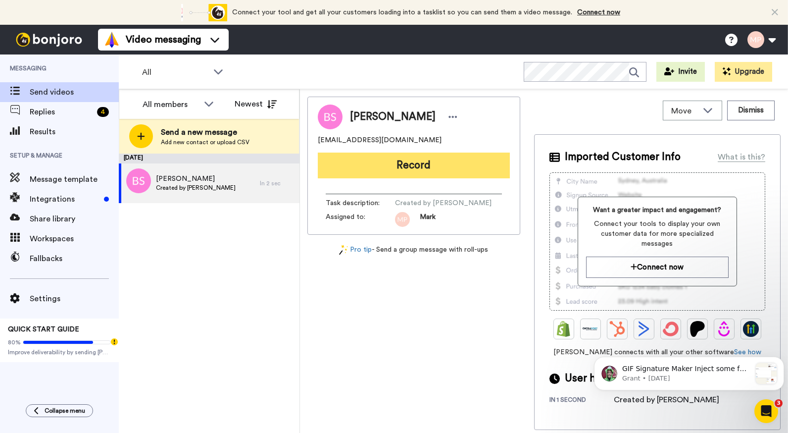
click at [389, 170] on button "Record" at bounding box center [414, 166] width 192 height 26
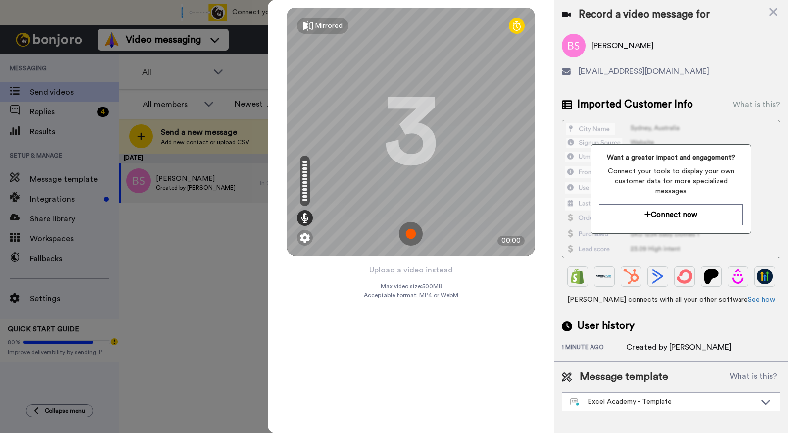
click at [412, 231] on img at bounding box center [411, 234] width 24 height 24
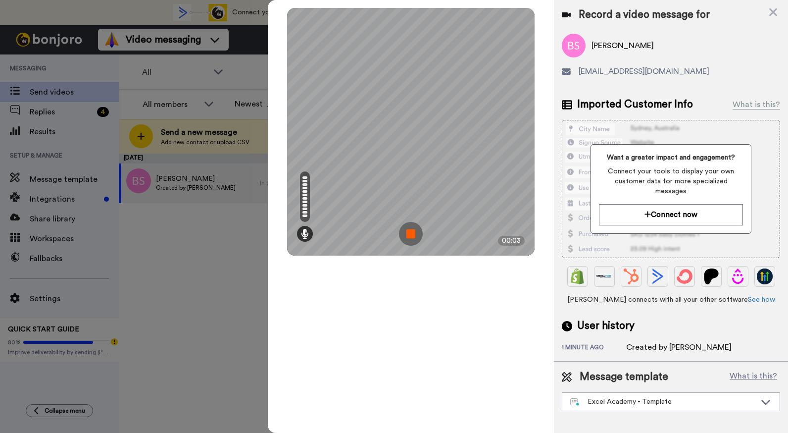
click at [413, 231] on img at bounding box center [411, 234] width 24 height 24
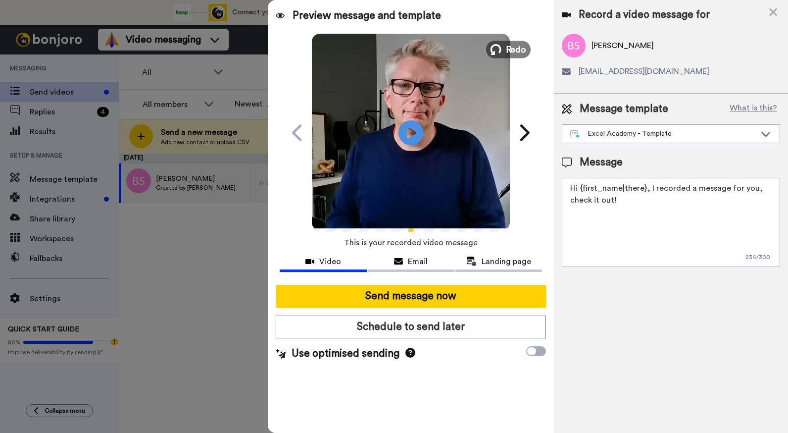
click at [510, 50] on span "Redo" at bounding box center [516, 49] width 21 height 13
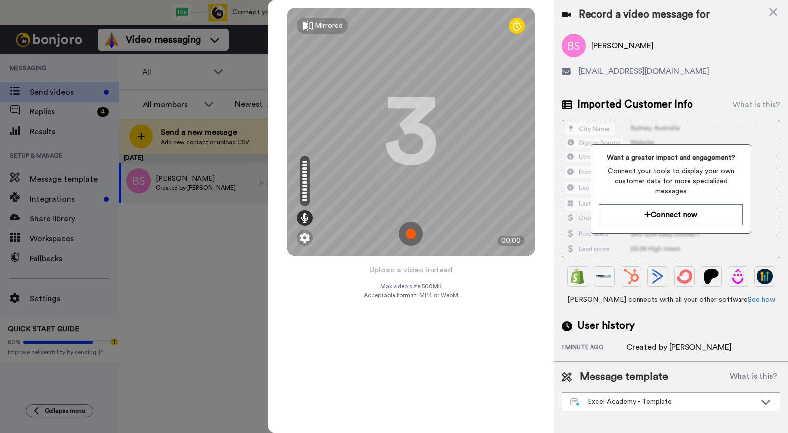
click at [411, 239] on img at bounding box center [411, 234] width 24 height 24
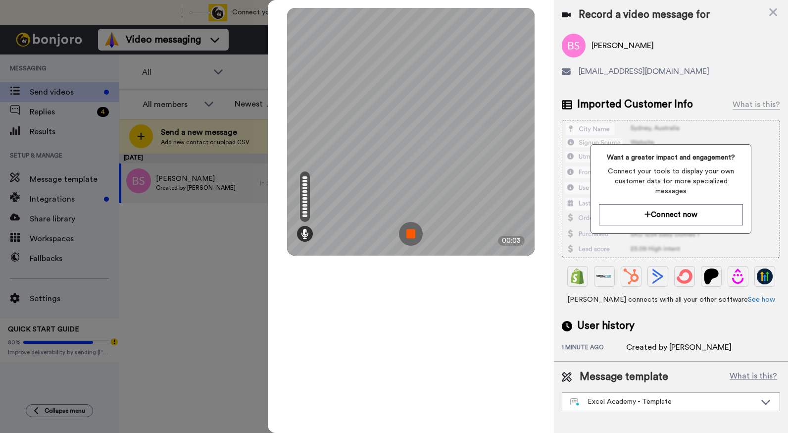
click at [412, 237] on img at bounding box center [411, 234] width 24 height 24
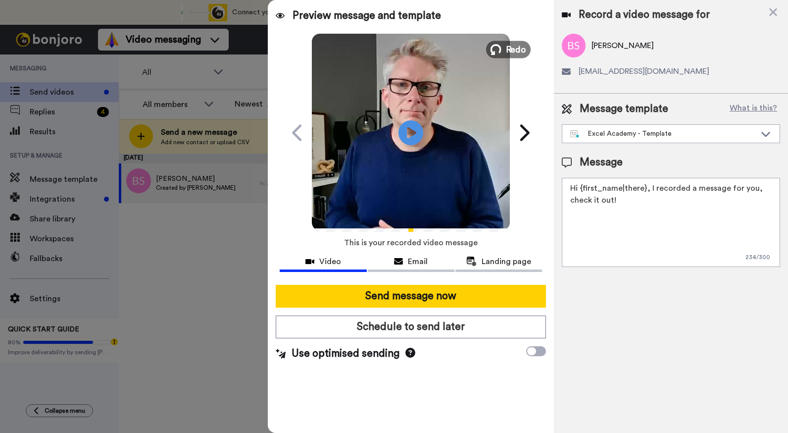
click at [509, 46] on span "Redo" at bounding box center [516, 49] width 21 height 13
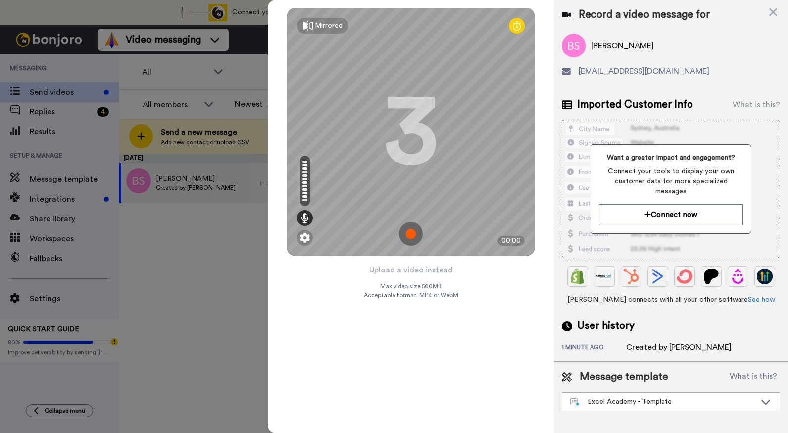
click at [406, 234] on img at bounding box center [411, 234] width 24 height 24
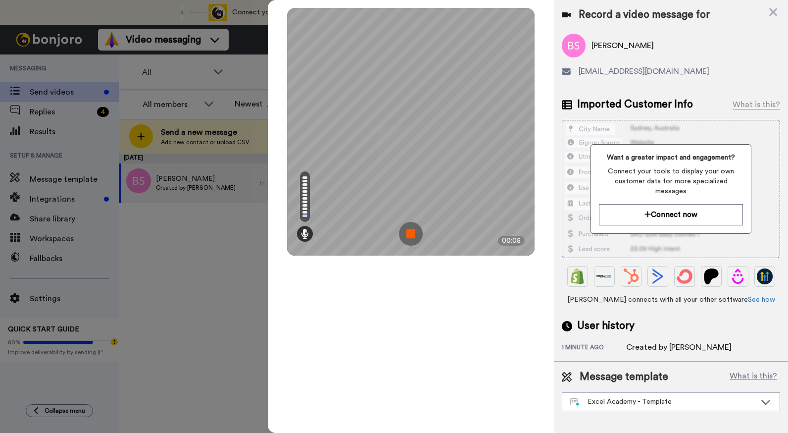
drag, startPoint x: 406, startPoint y: 234, endPoint x: 411, endPoint y: 230, distance: 6.0
click at [411, 230] on img at bounding box center [411, 234] width 24 height 24
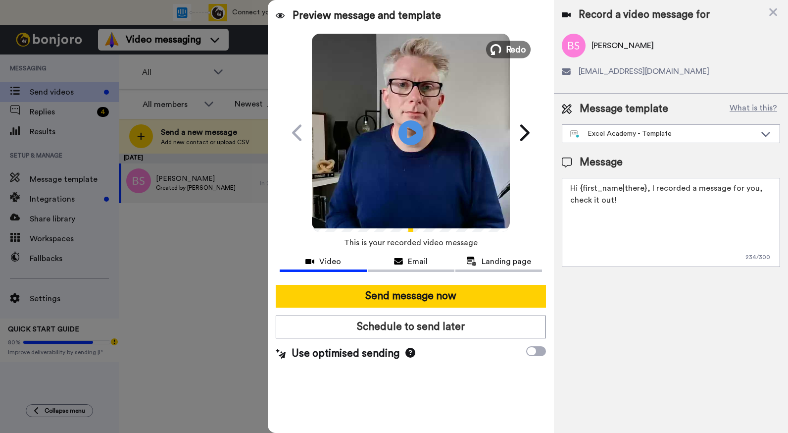
click at [514, 49] on span "Redo" at bounding box center [516, 49] width 21 height 13
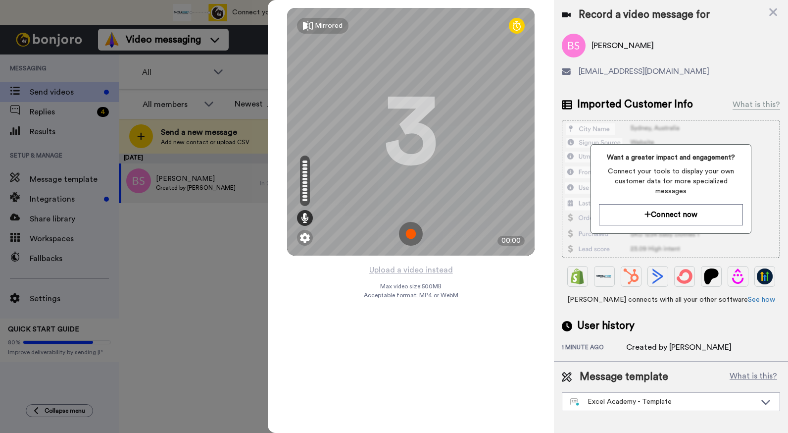
click at [413, 231] on img at bounding box center [411, 234] width 24 height 24
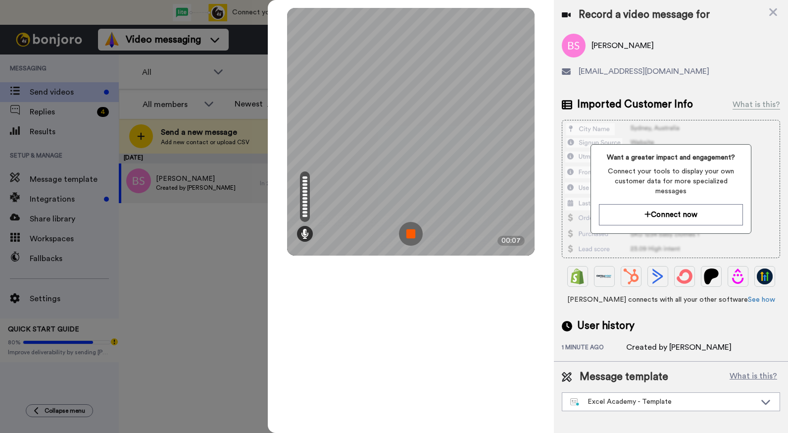
click at [414, 234] on img at bounding box center [411, 234] width 24 height 24
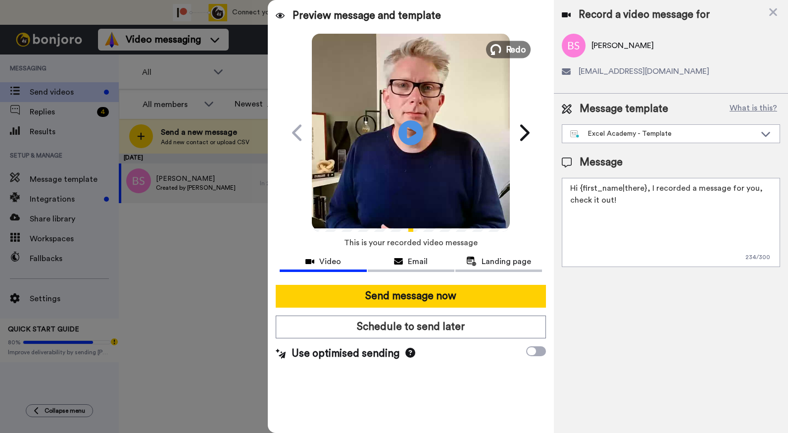
click at [513, 52] on span "Redo" at bounding box center [516, 49] width 21 height 13
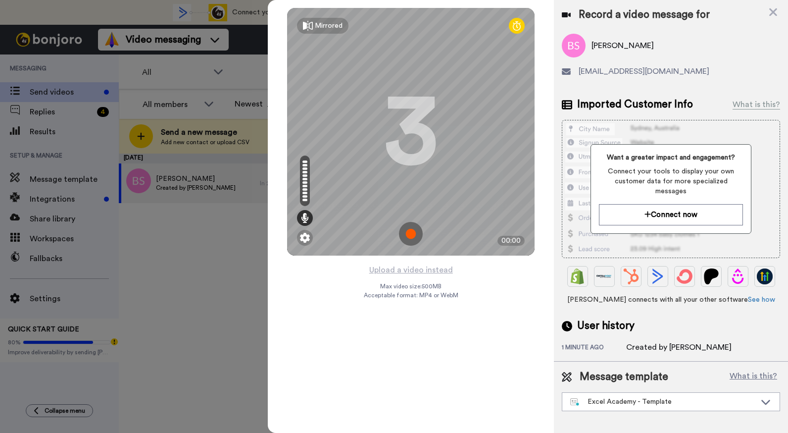
click at [413, 236] on img at bounding box center [411, 234] width 24 height 24
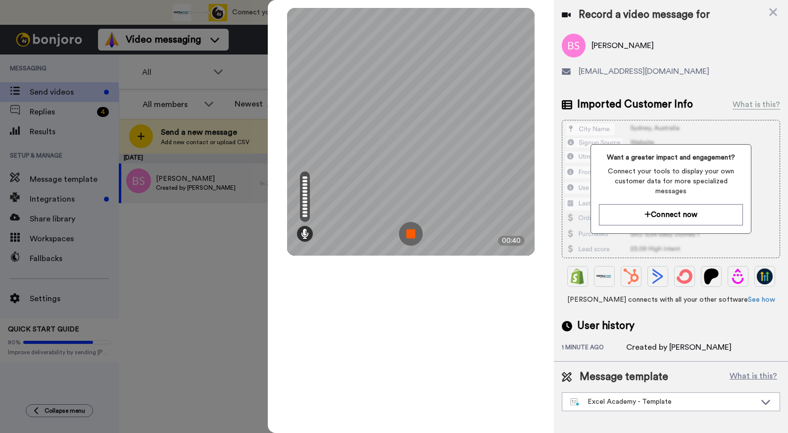
click at [414, 236] on img at bounding box center [411, 234] width 24 height 24
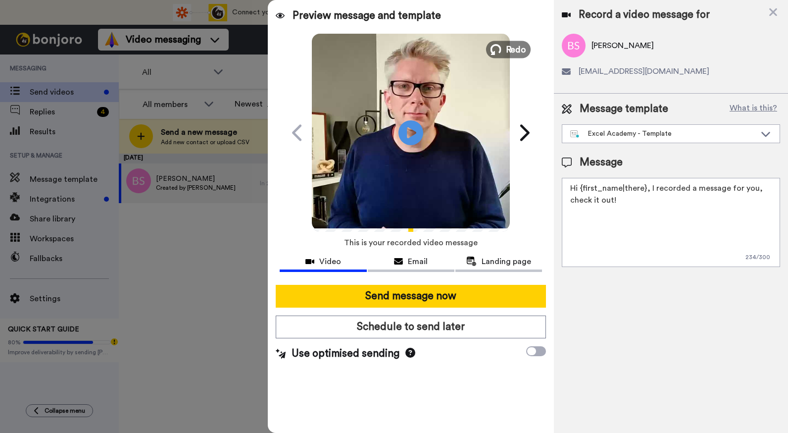
click at [515, 52] on span "Redo" at bounding box center [516, 49] width 21 height 13
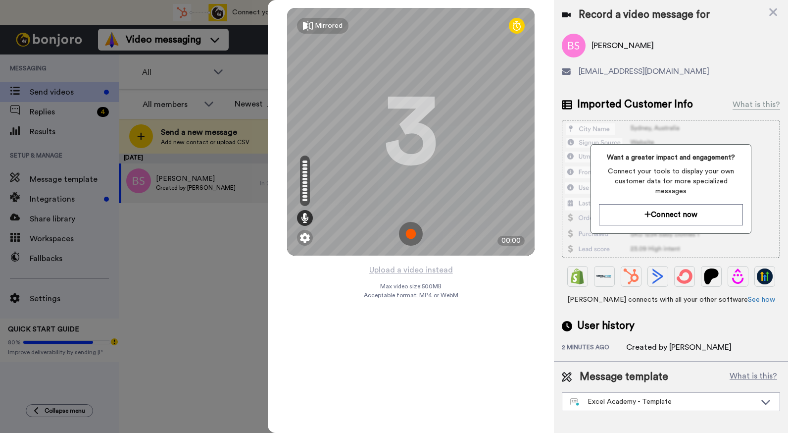
click at [409, 238] on img at bounding box center [411, 234] width 24 height 24
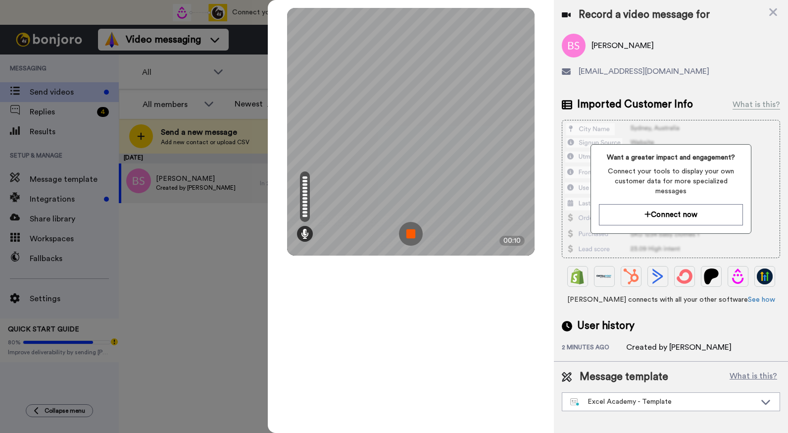
click at [410, 238] on img at bounding box center [411, 234] width 24 height 24
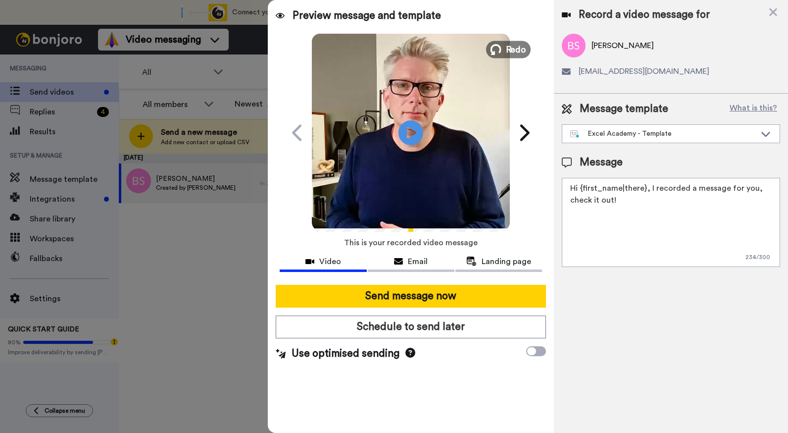
click at [509, 51] on span "Redo" at bounding box center [516, 49] width 21 height 13
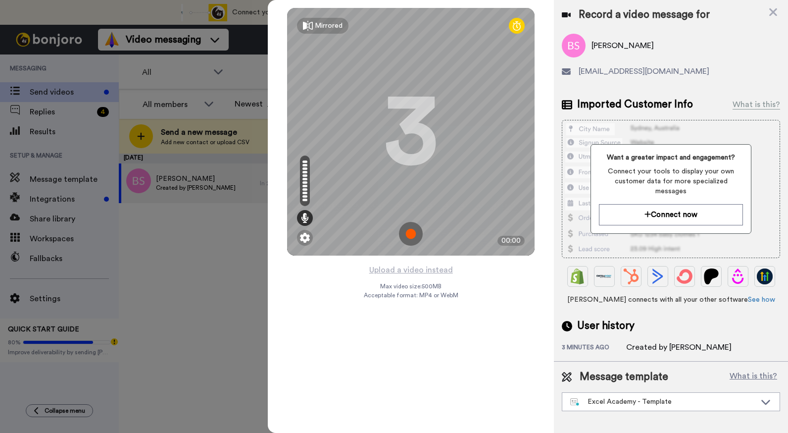
click at [410, 233] on img at bounding box center [411, 234] width 24 height 24
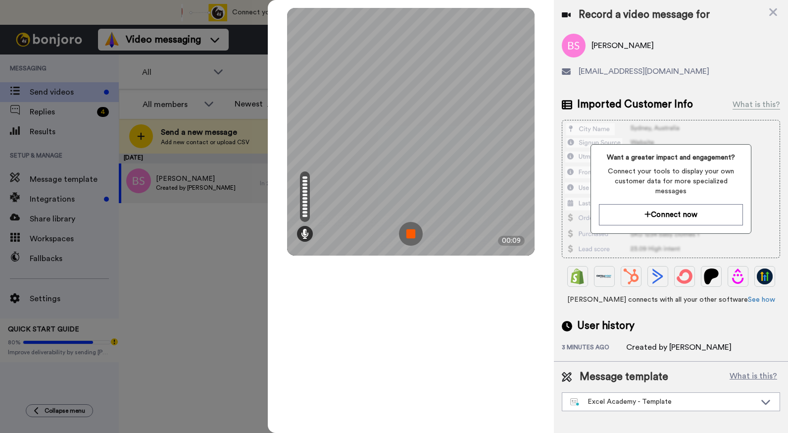
click at [410, 233] on img at bounding box center [411, 234] width 24 height 24
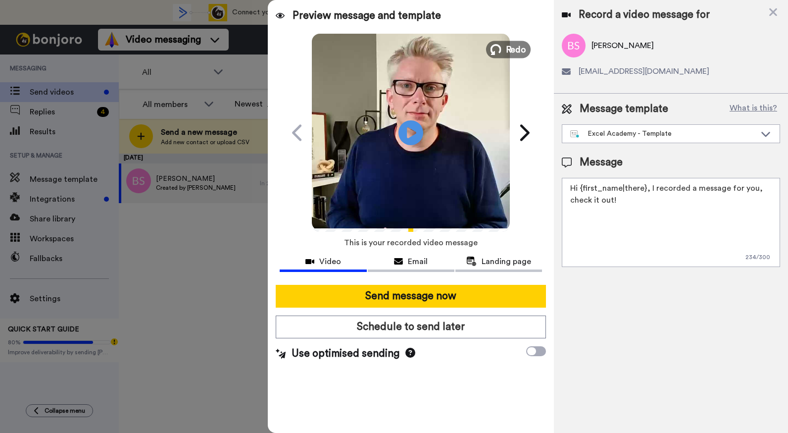
click at [516, 47] on span "Redo" at bounding box center [516, 49] width 21 height 13
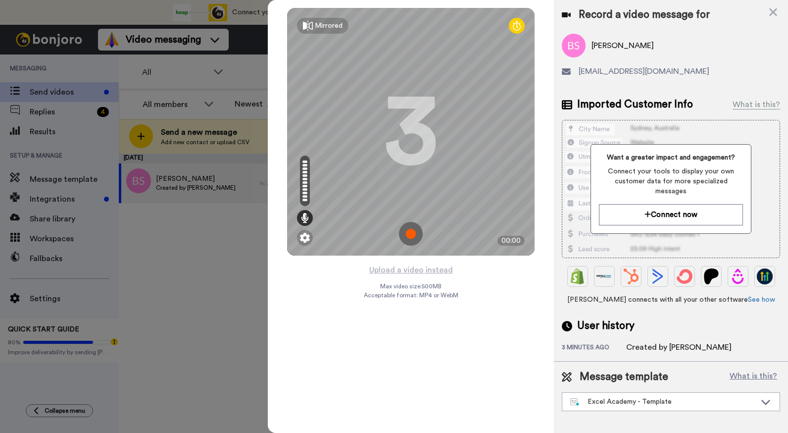
click at [410, 236] on img at bounding box center [411, 234] width 24 height 24
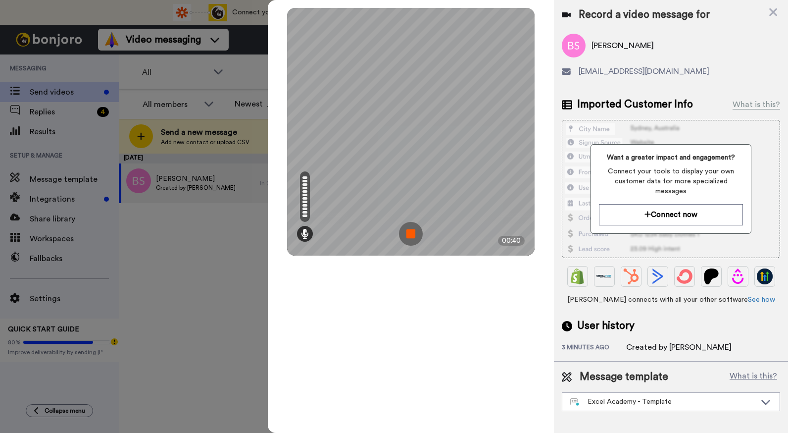
click at [414, 235] on img at bounding box center [411, 234] width 24 height 24
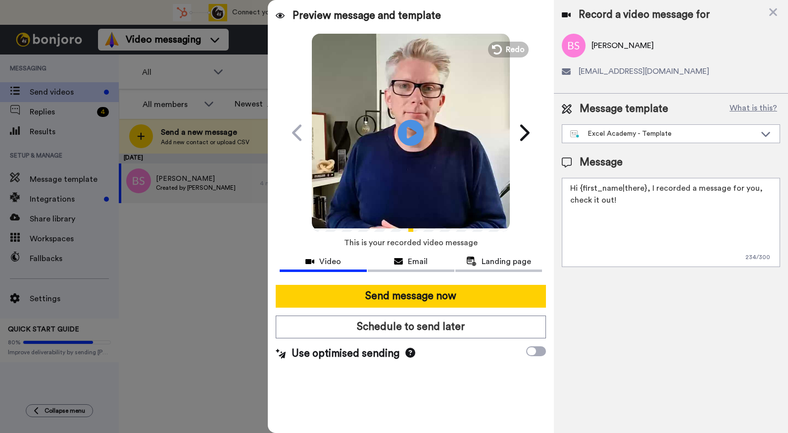
click at [408, 137] on icon "Play/Pause" at bounding box center [411, 132] width 26 height 47
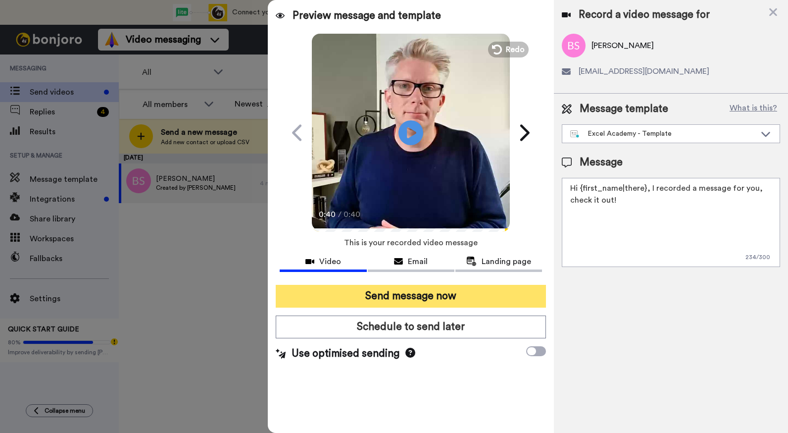
click at [439, 296] on button "Send message now" at bounding box center [411, 296] width 270 height 23
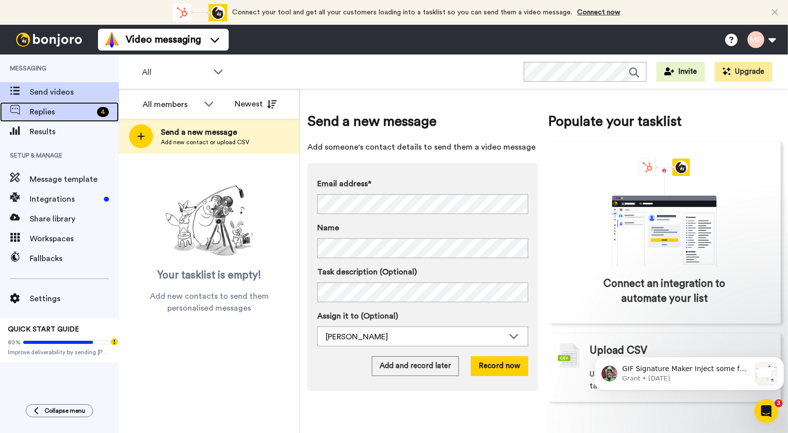
click at [20, 114] on span at bounding box center [15, 112] width 30 height 10
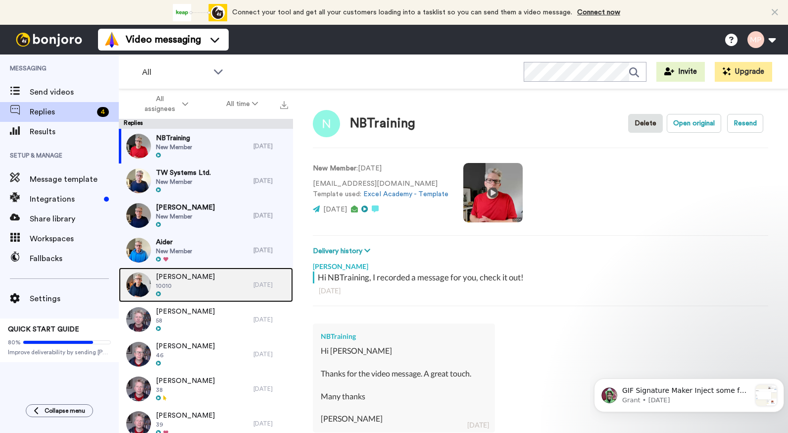
click at [208, 281] on div "[PERSON_NAME] 10010" at bounding box center [186, 284] width 135 height 35
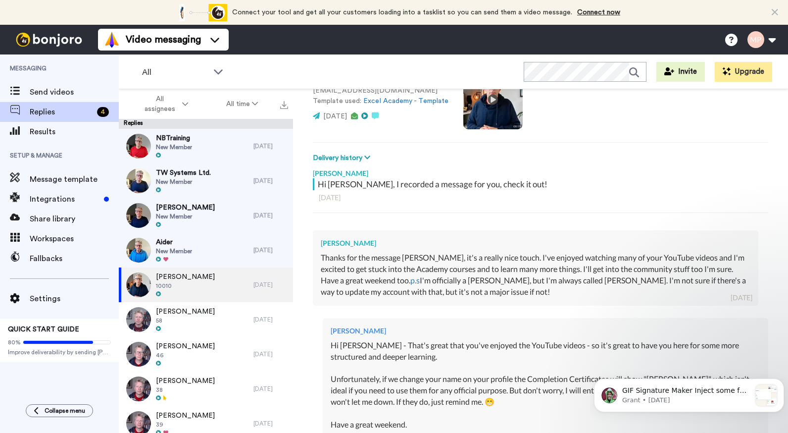
scroll to position [99, 0]
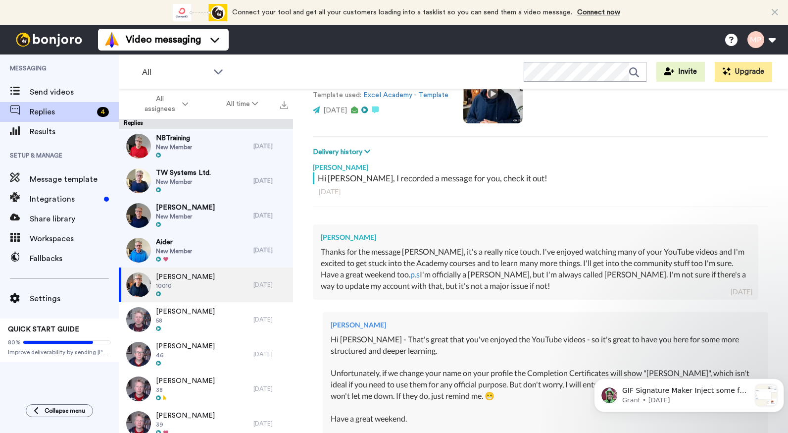
type textarea "x"
